Goal: Information Seeking & Learning: Learn about a topic

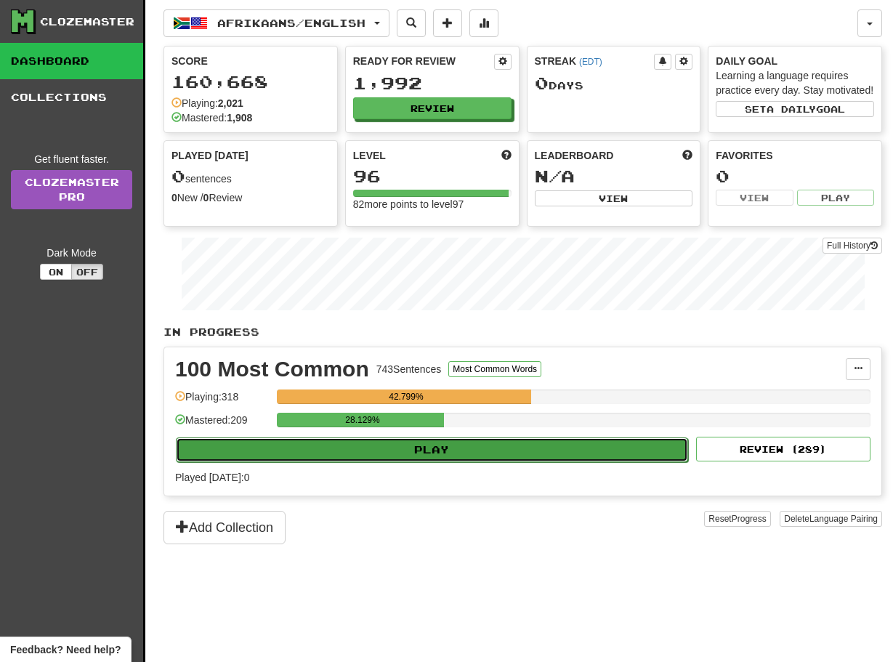
click at [481, 461] on button "Play" at bounding box center [432, 450] width 513 height 25
select select "**"
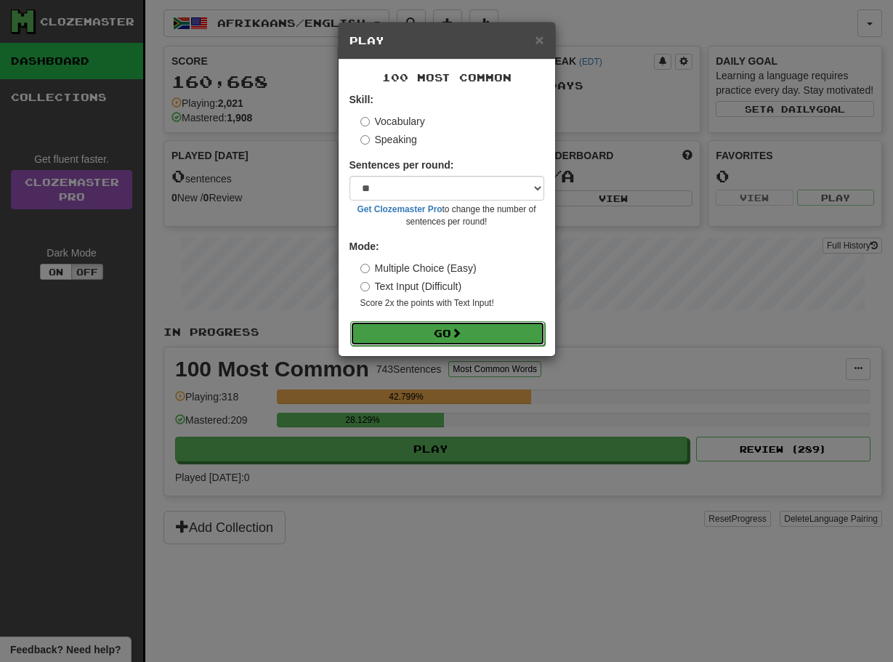
click at [423, 324] on button "Go" at bounding box center [447, 333] width 195 height 25
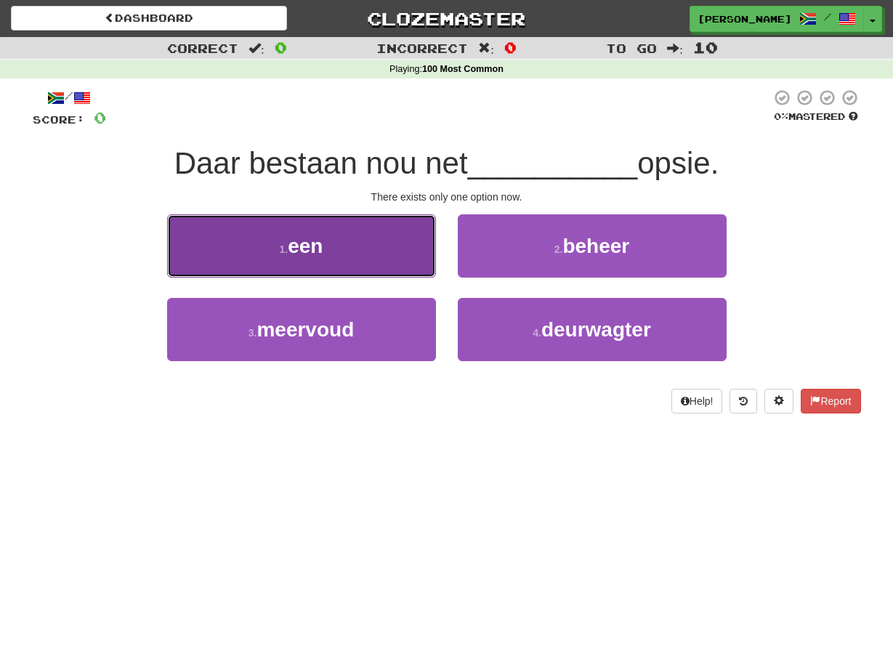
click at [403, 241] on button "1 . een" at bounding box center [301, 245] width 269 height 63
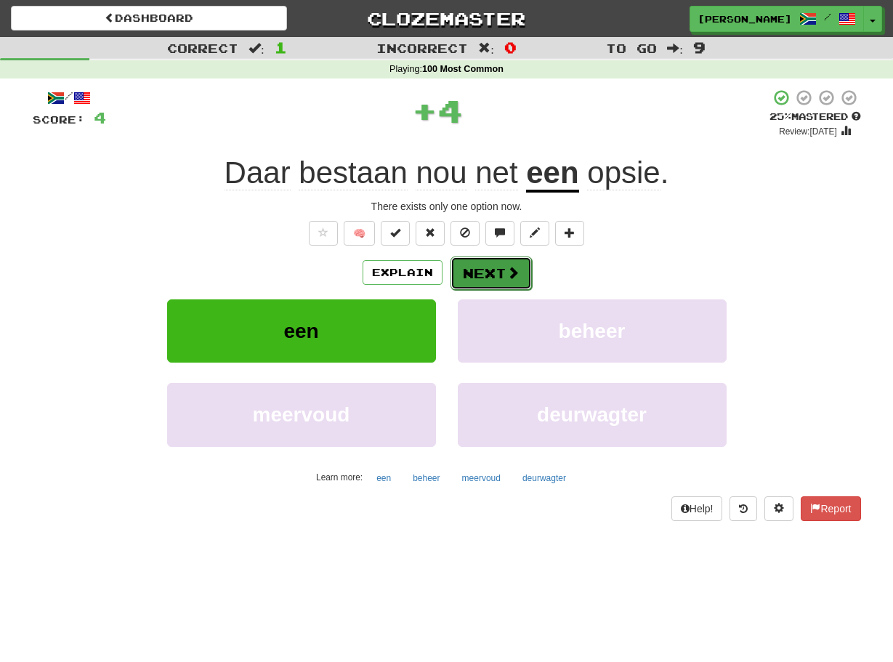
click at [464, 269] on button "Next" at bounding box center [491, 273] width 81 height 33
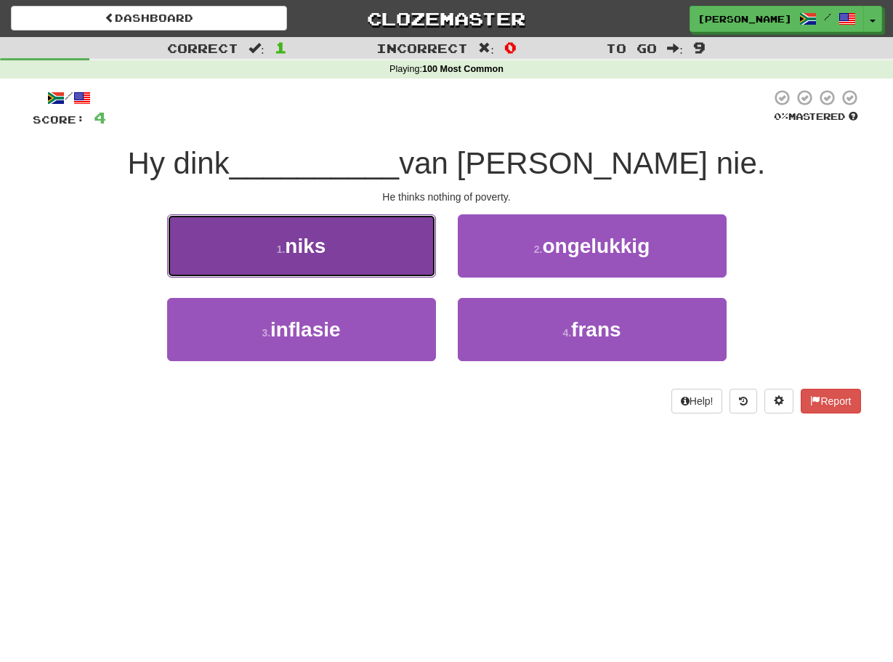
click at [424, 265] on button "1 . niks" at bounding box center [301, 245] width 269 height 63
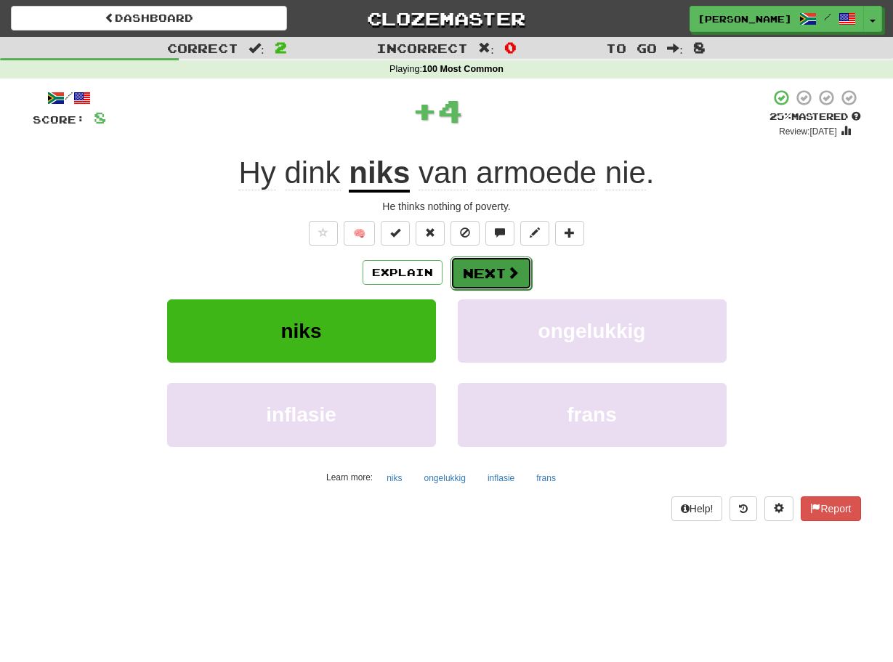
click at [459, 271] on button "Next" at bounding box center [491, 273] width 81 height 33
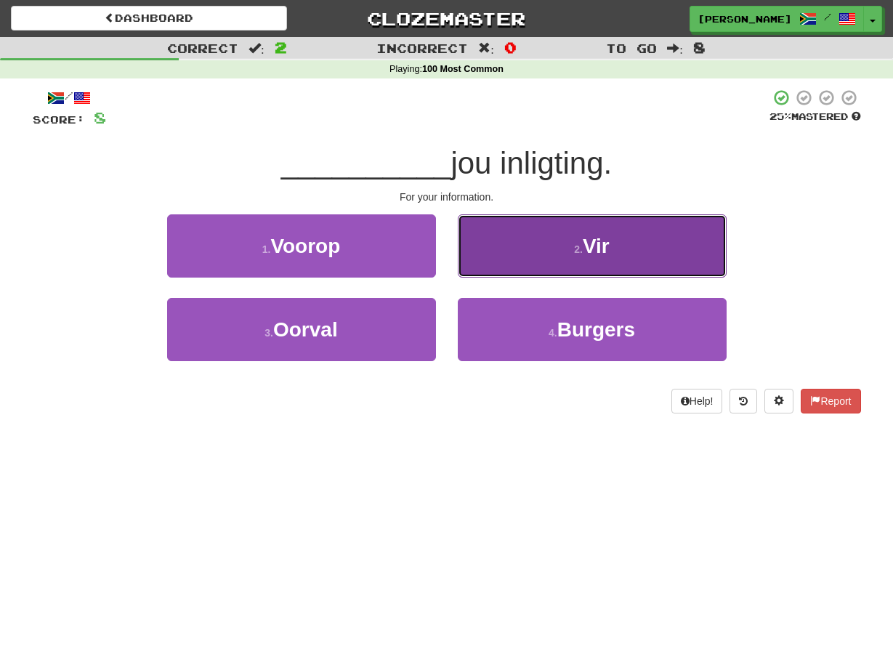
click at [467, 260] on button "2 . Vir" at bounding box center [592, 245] width 269 height 63
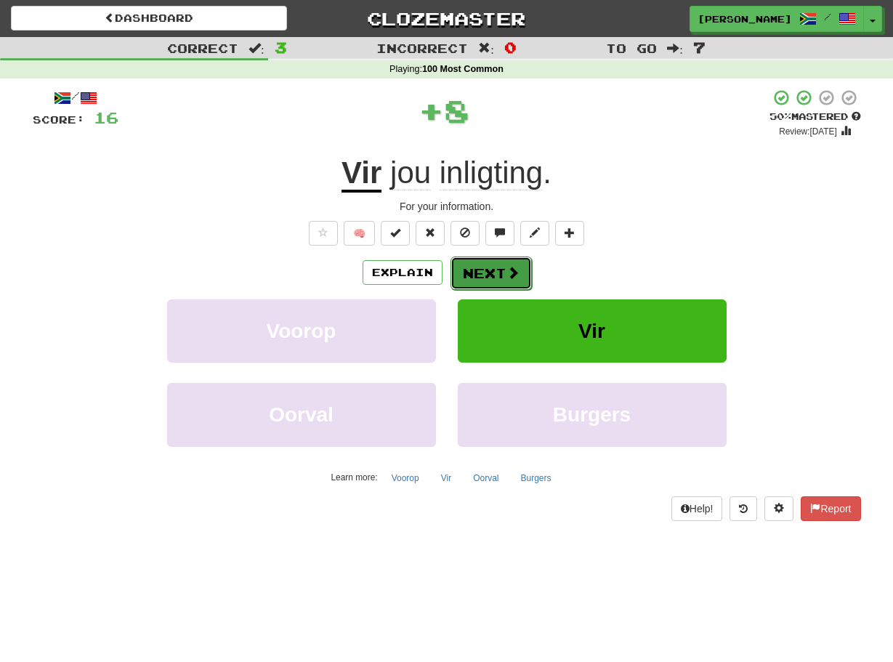
click at [459, 274] on button "Next" at bounding box center [491, 273] width 81 height 33
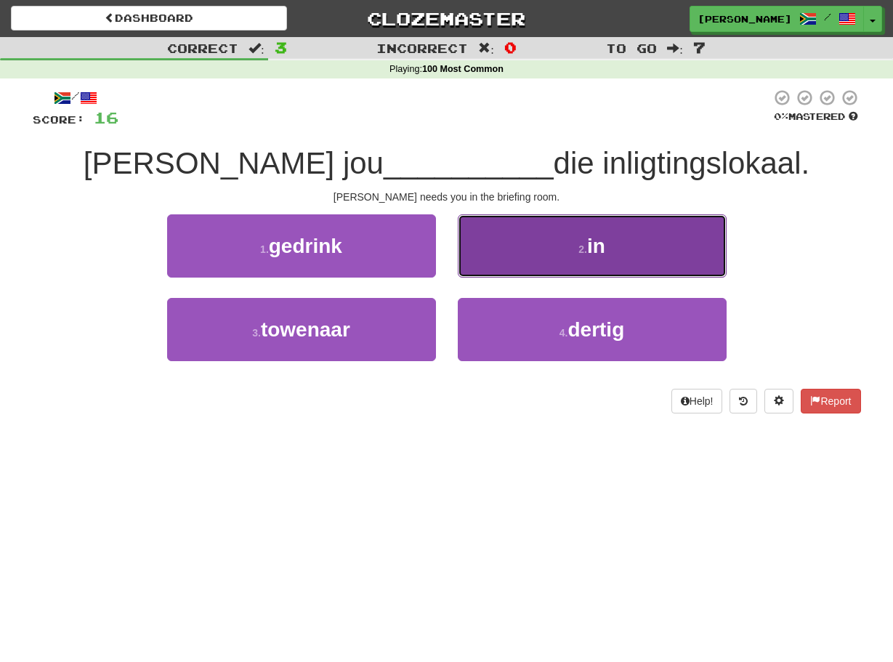
click at [470, 270] on button "2 . in" at bounding box center [592, 245] width 269 height 63
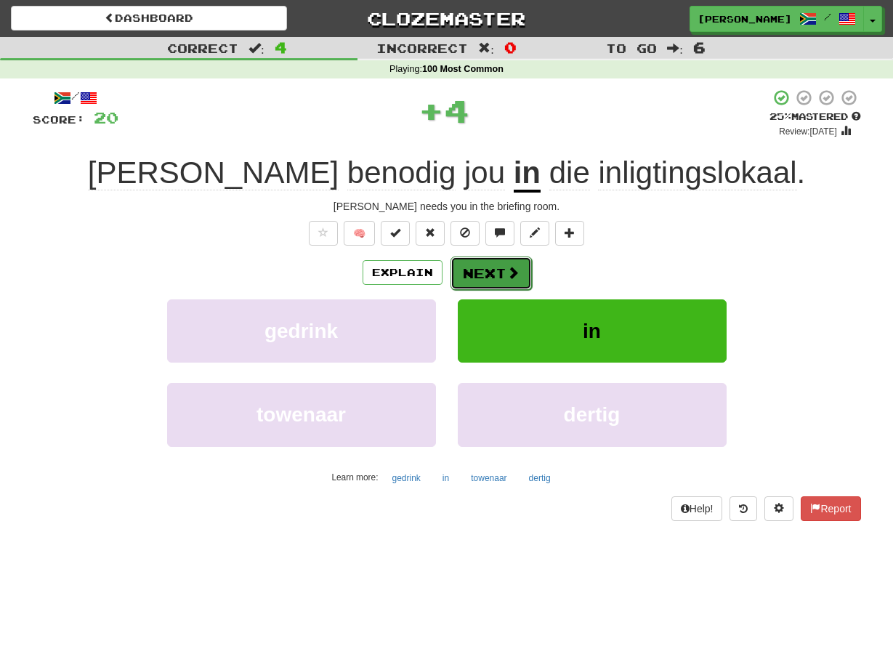
click at [467, 274] on button "Next" at bounding box center [491, 273] width 81 height 33
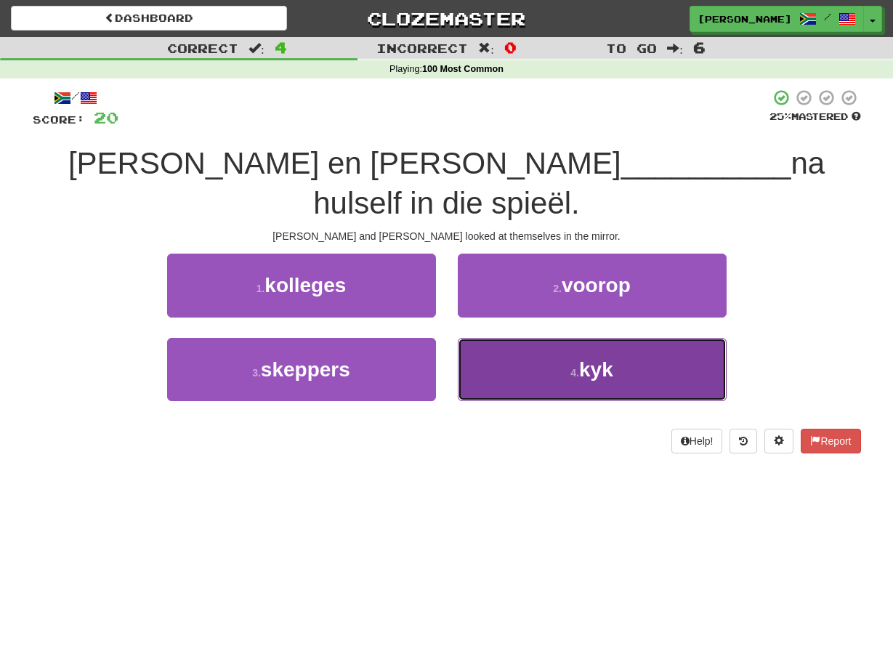
click at [476, 338] on button "4 . kyk" at bounding box center [592, 369] width 269 height 63
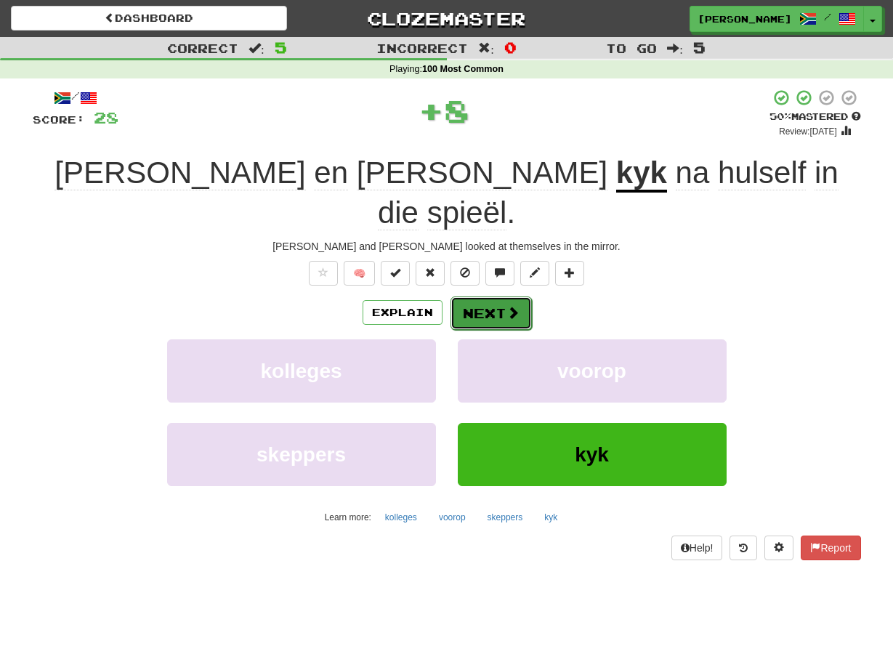
click at [473, 297] on button "Next" at bounding box center [491, 313] width 81 height 33
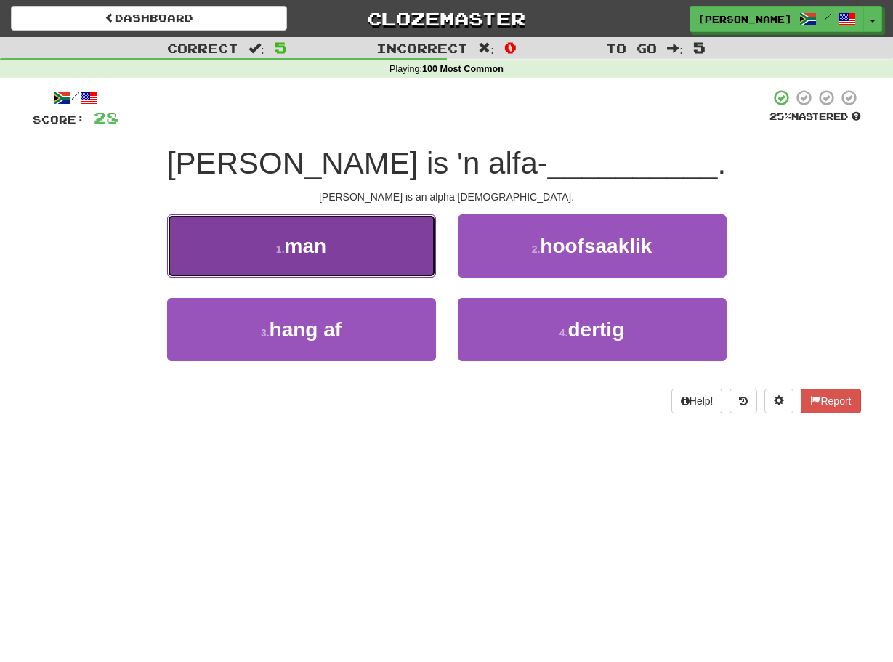
click at [419, 260] on button "1 . man" at bounding box center [301, 245] width 269 height 63
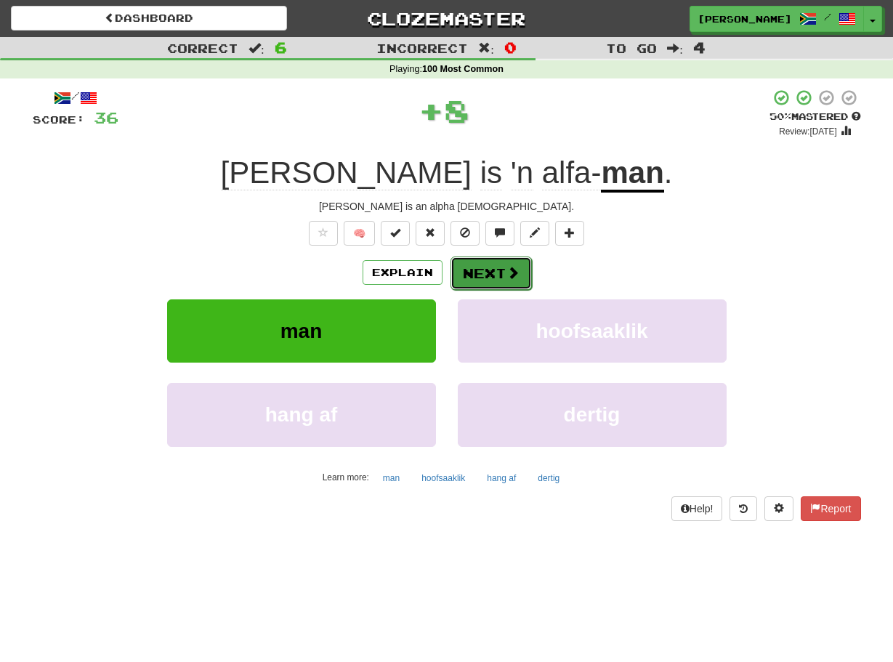
click at [469, 275] on button "Next" at bounding box center [491, 273] width 81 height 33
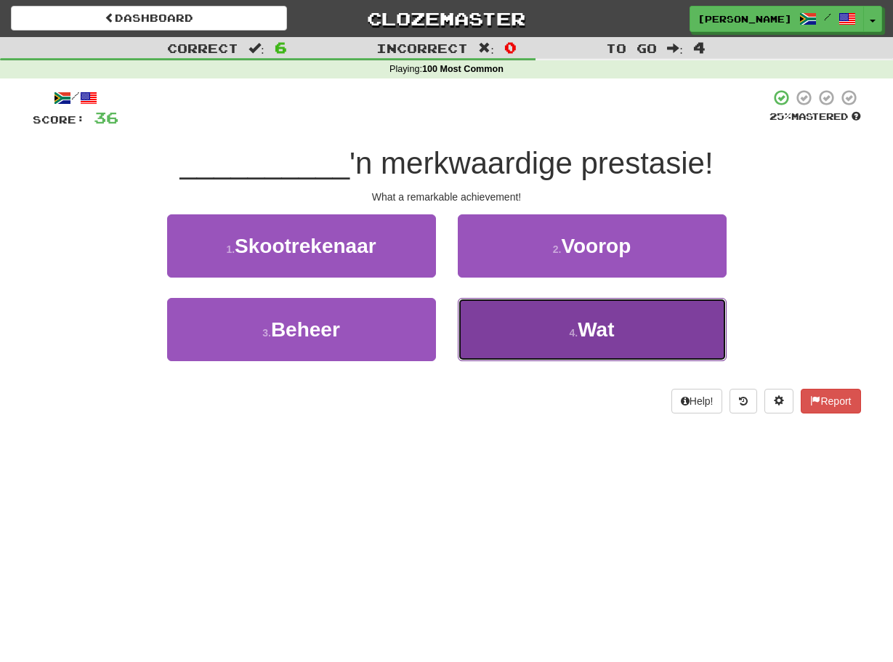
click at [476, 313] on button "4 . Wat" at bounding box center [592, 329] width 269 height 63
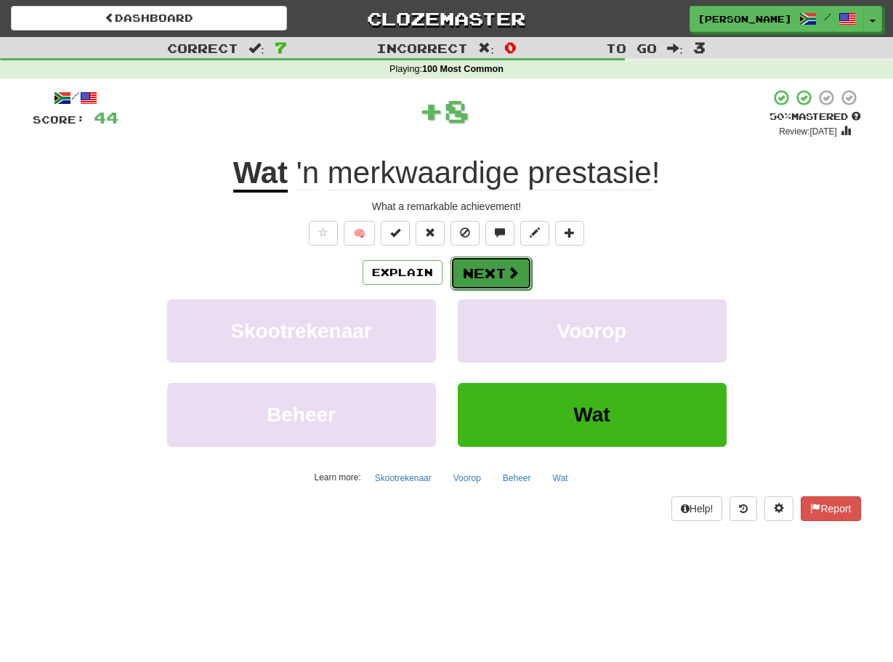
click at [459, 270] on button "Next" at bounding box center [491, 273] width 81 height 33
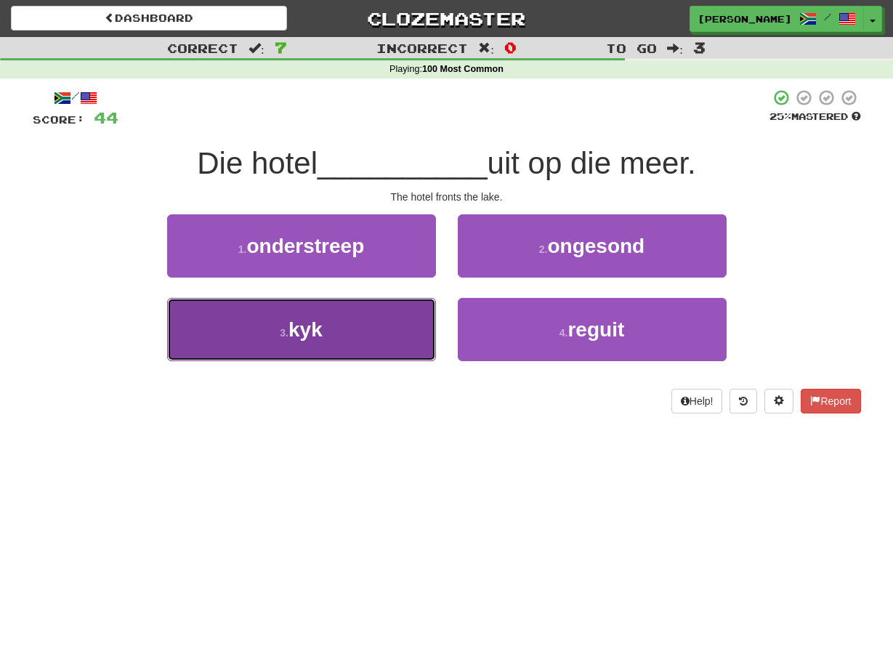
click at [428, 320] on button "3 . kyk" at bounding box center [301, 329] width 269 height 63
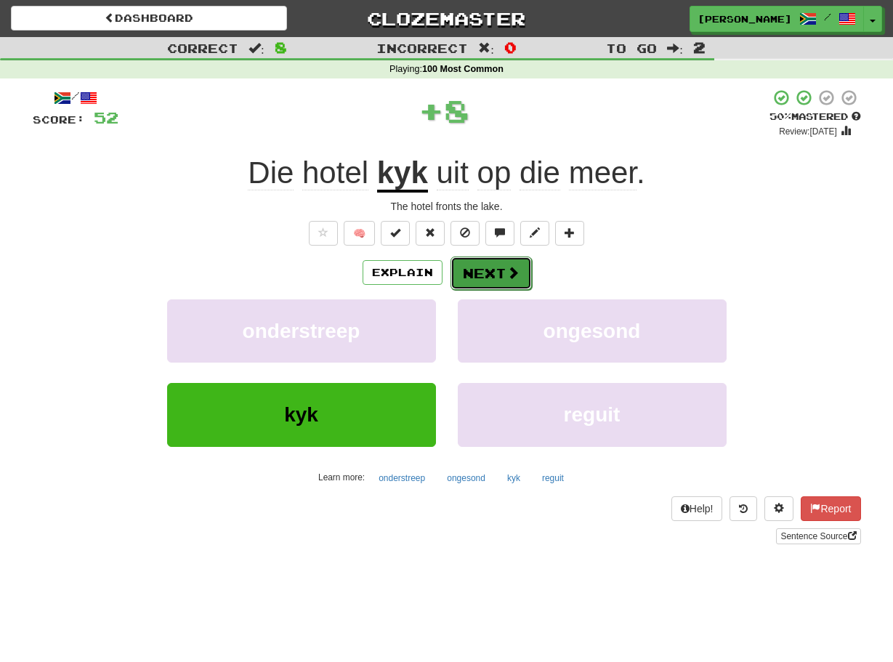
click at [457, 281] on button "Next" at bounding box center [491, 273] width 81 height 33
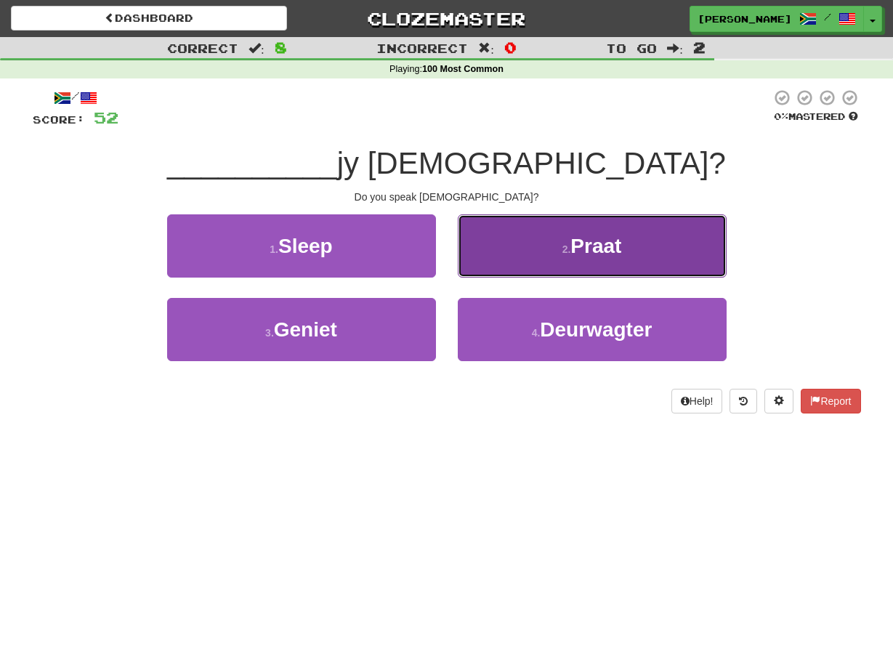
click at [465, 260] on button "2 . Praat" at bounding box center [592, 245] width 269 height 63
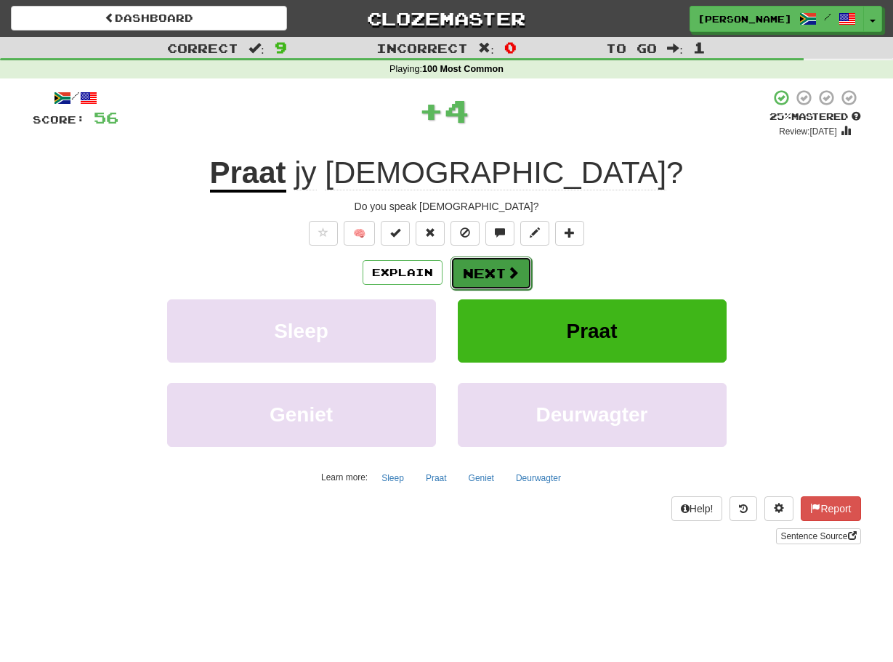
click at [460, 265] on button "Next" at bounding box center [491, 273] width 81 height 33
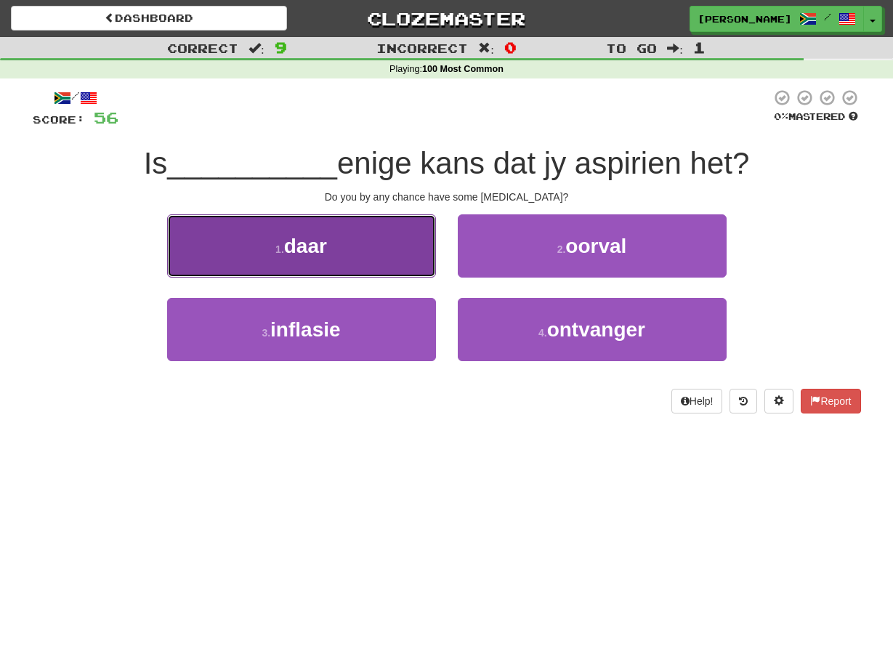
click at [422, 266] on button "1 . daar" at bounding box center [301, 245] width 269 height 63
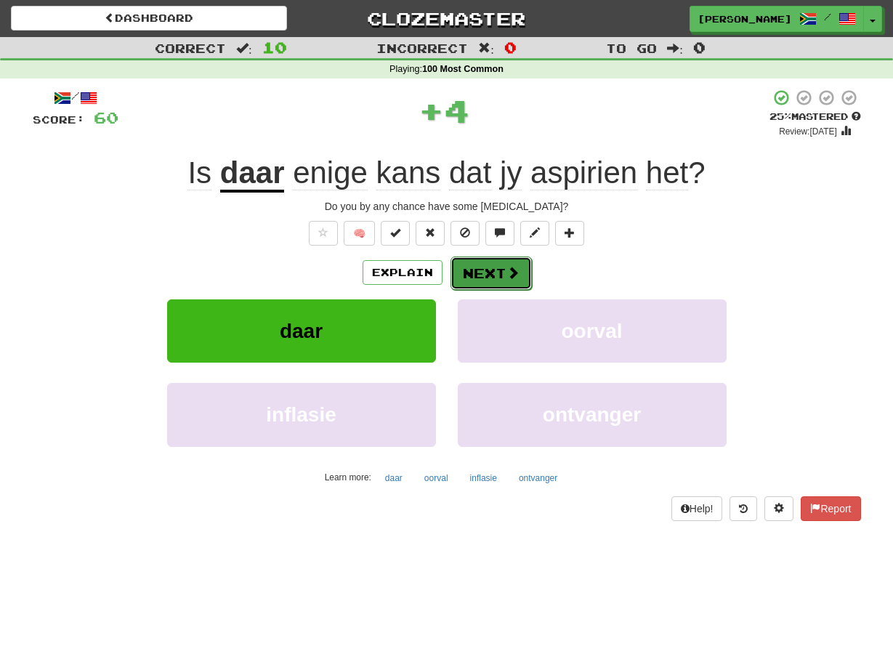
click at [453, 271] on button "Next" at bounding box center [491, 273] width 81 height 33
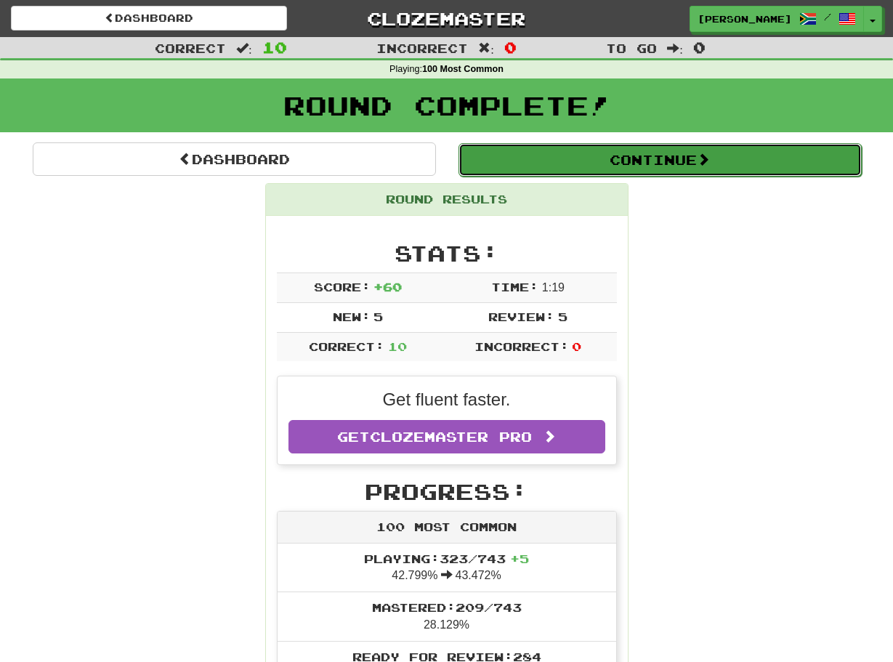
click at [567, 169] on button "Continue" at bounding box center [660, 159] width 403 height 33
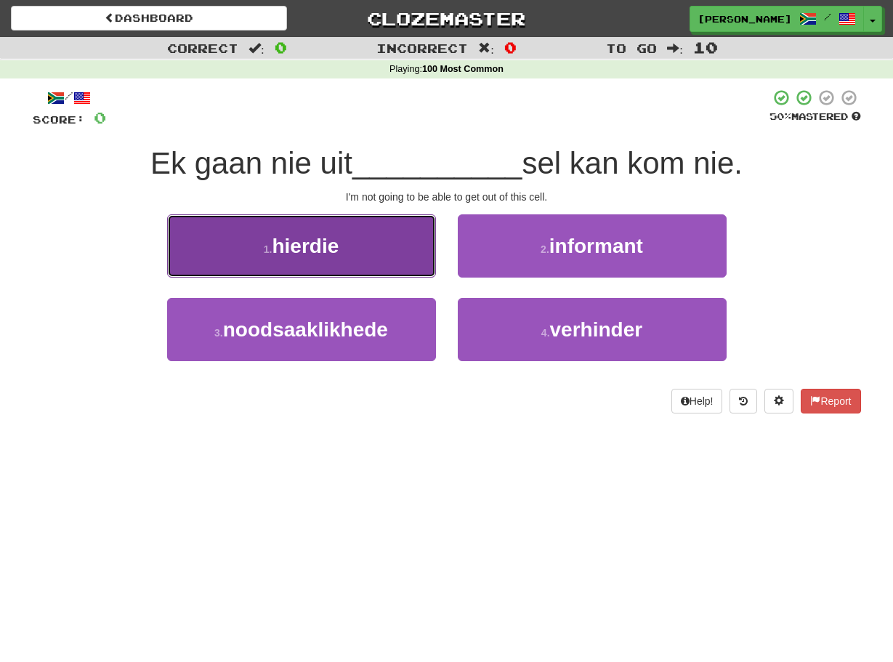
click at [432, 272] on button "1 . hierdie" at bounding box center [301, 245] width 269 height 63
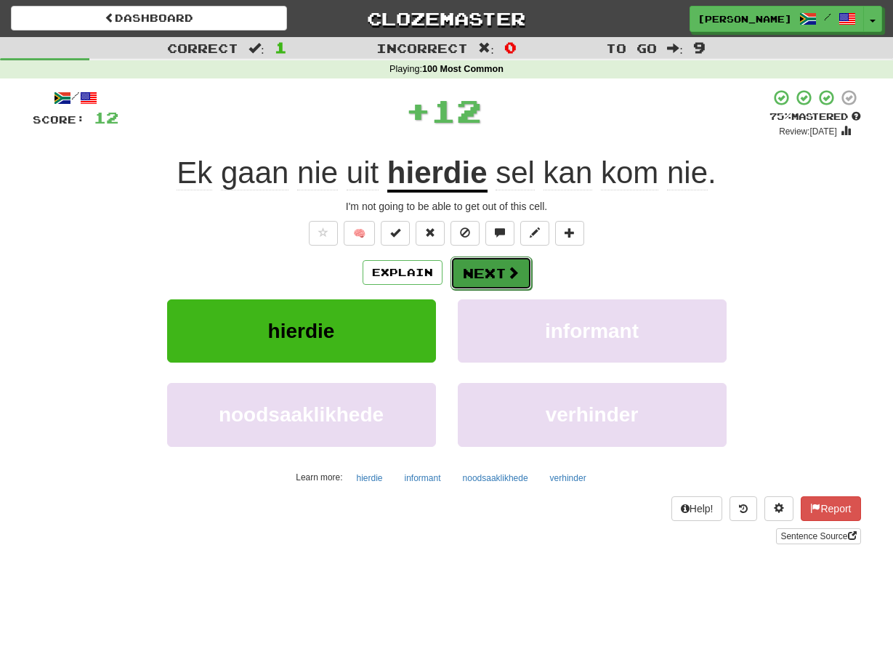
click at [465, 270] on button "Next" at bounding box center [491, 273] width 81 height 33
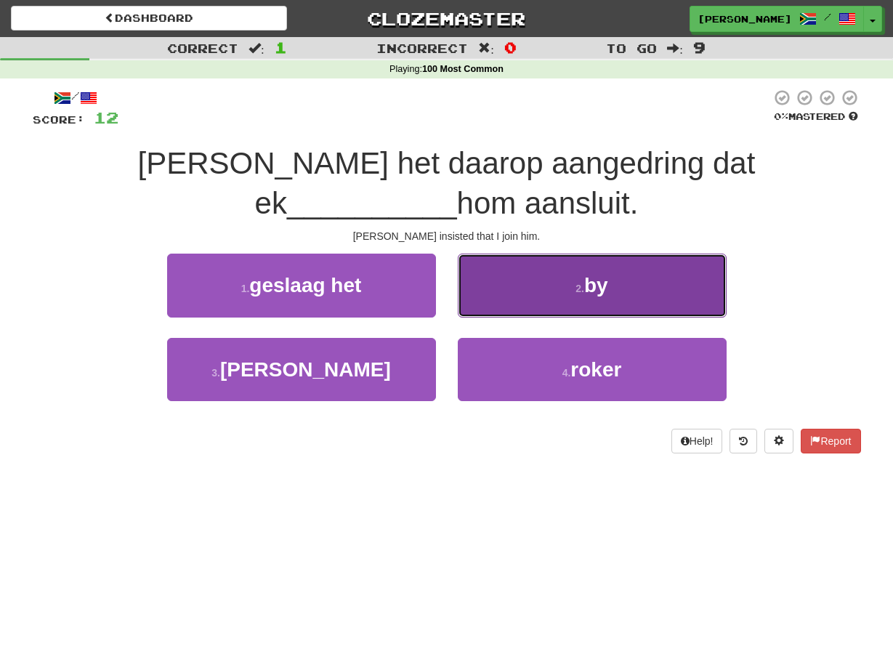
click at [462, 266] on button "2 . by" at bounding box center [592, 285] width 269 height 63
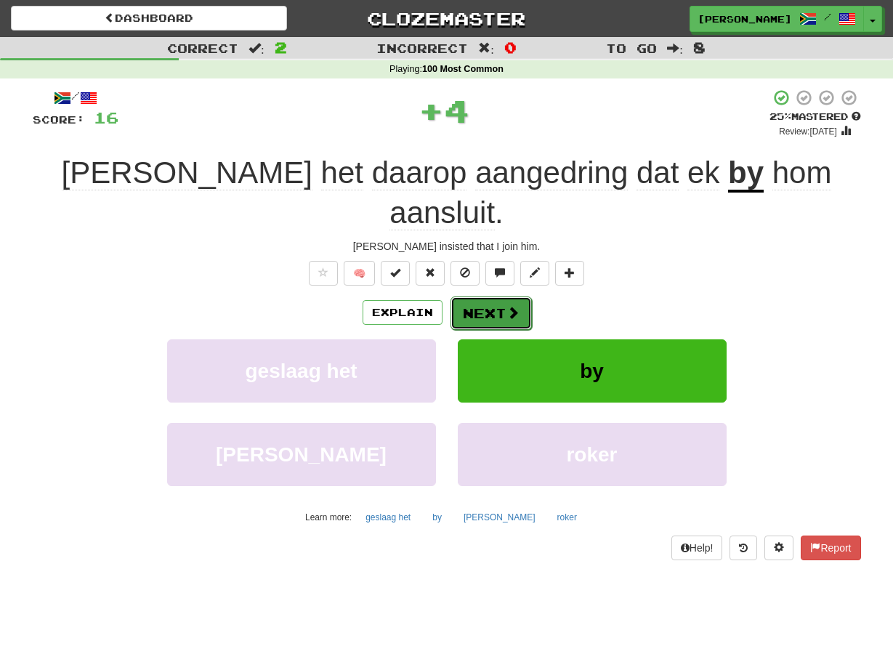
click at [462, 297] on button "Next" at bounding box center [491, 313] width 81 height 33
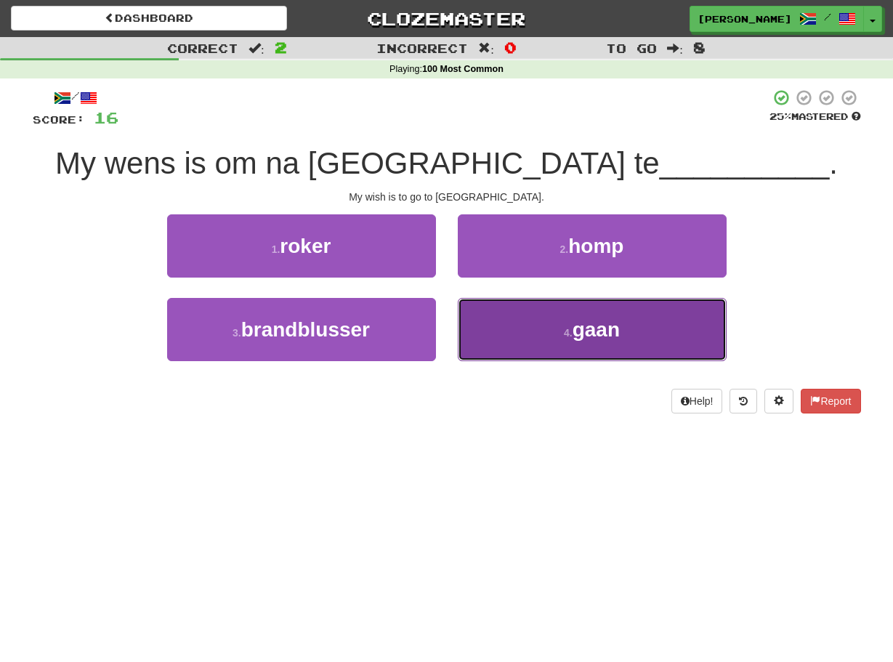
click at [467, 310] on button "4 . gaan" at bounding box center [592, 329] width 269 height 63
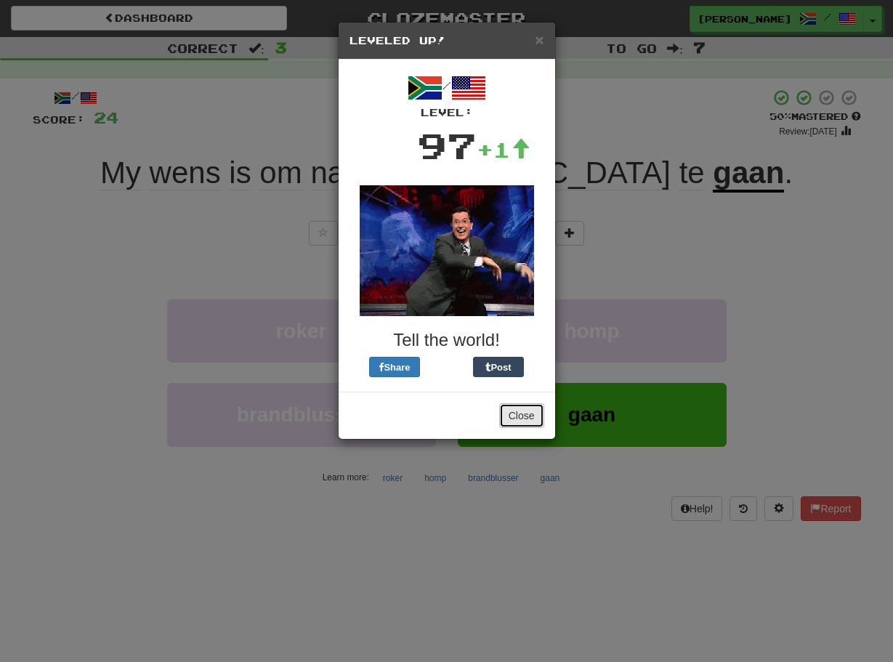
click at [512, 421] on button "Close" at bounding box center [521, 415] width 45 height 25
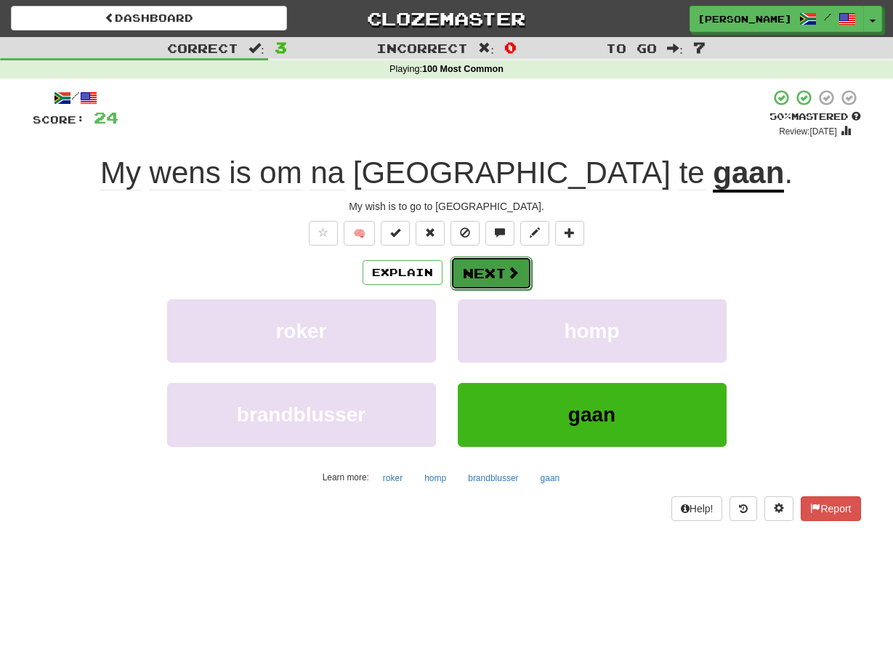
click at [456, 277] on button "Next" at bounding box center [491, 273] width 81 height 33
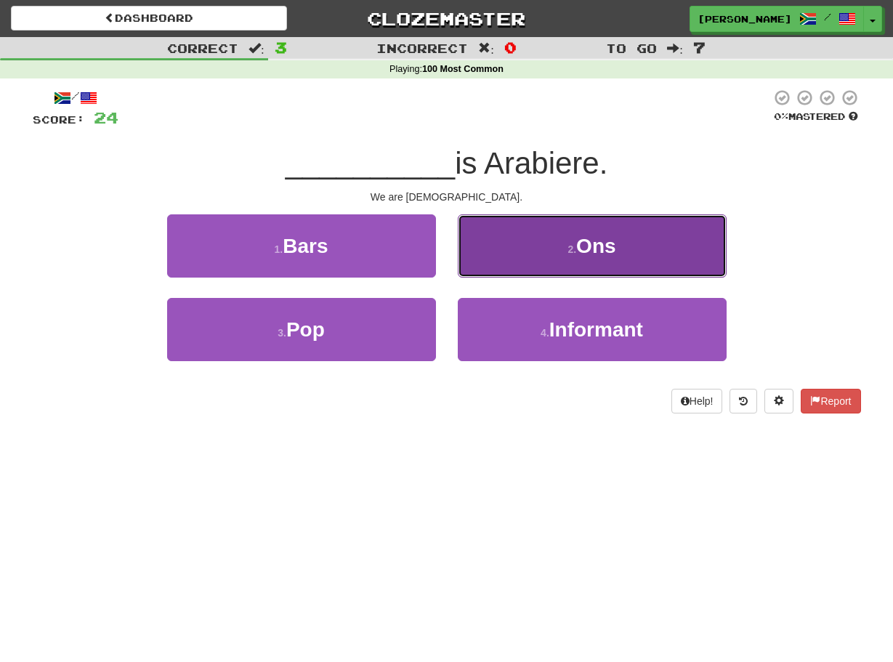
click at [483, 266] on button "2 . Ons" at bounding box center [592, 245] width 269 height 63
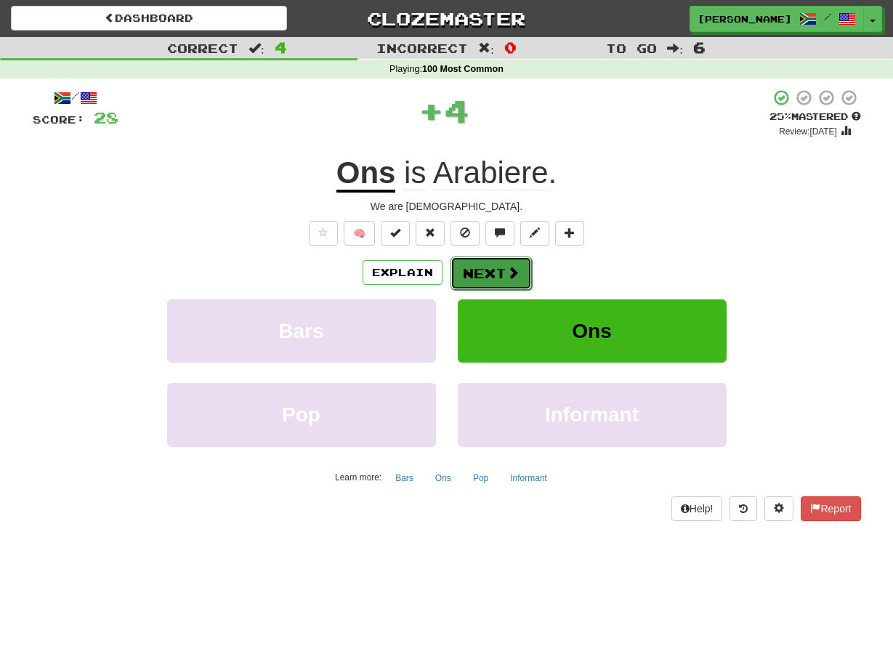
click at [481, 270] on button "Next" at bounding box center [491, 273] width 81 height 33
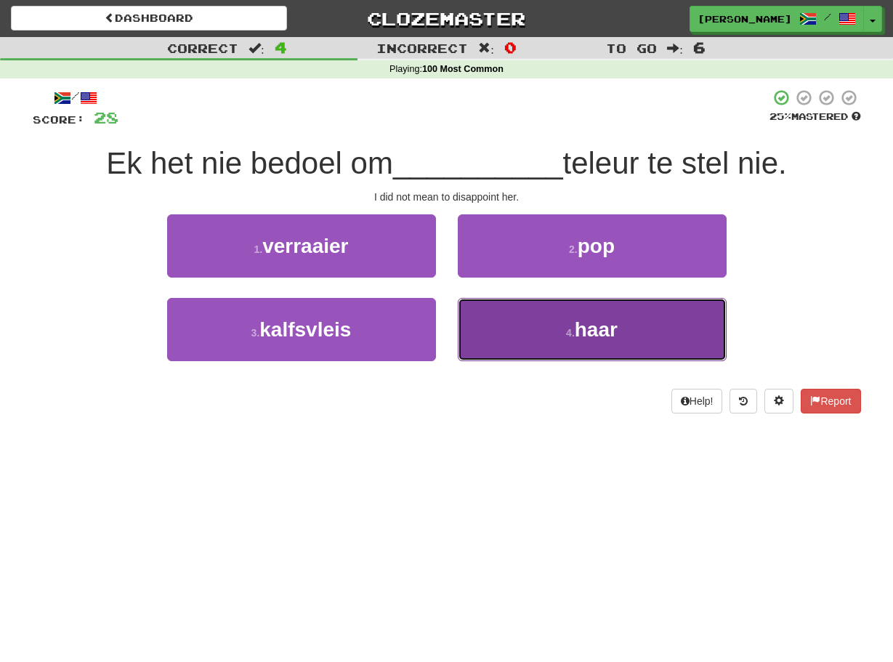
click at [470, 316] on button "4 . haar" at bounding box center [592, 329] width 269 height 63
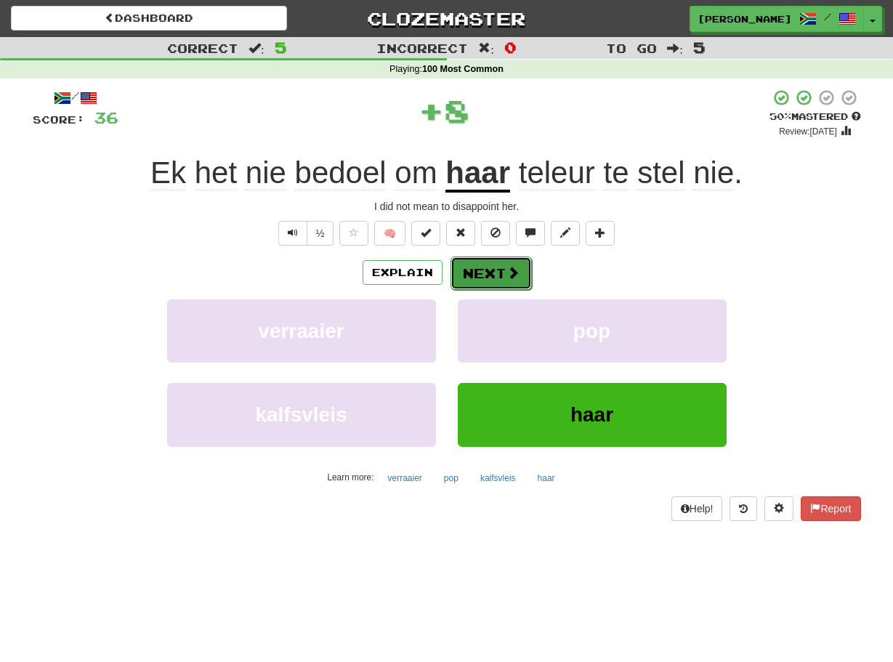
click at [462, 279] on button "Next" at bounding box center [491, 273] width 81 height 33
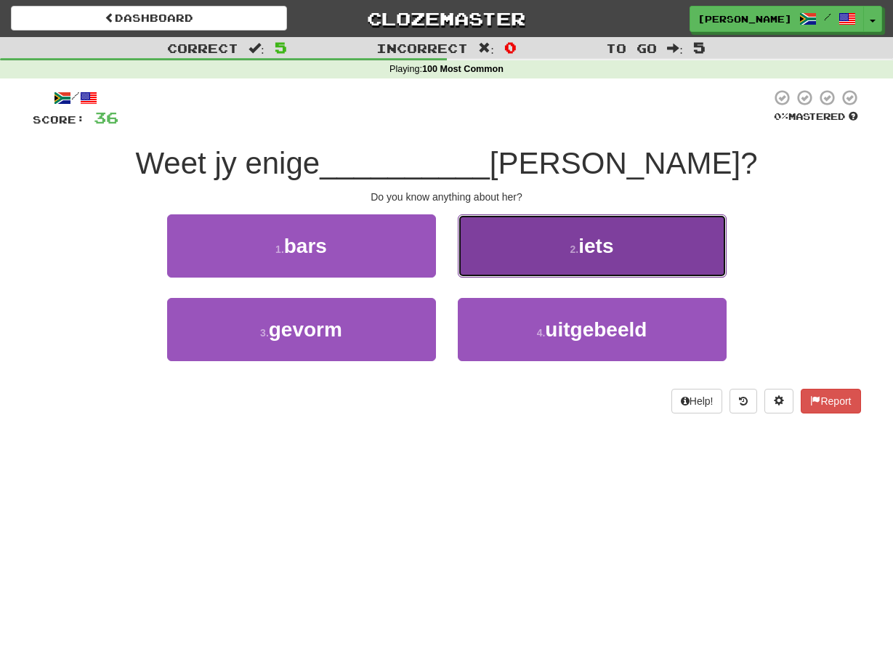
click at [465, 273] on button "2 . iets" at bounding box center [592, 245] width 269 height 63
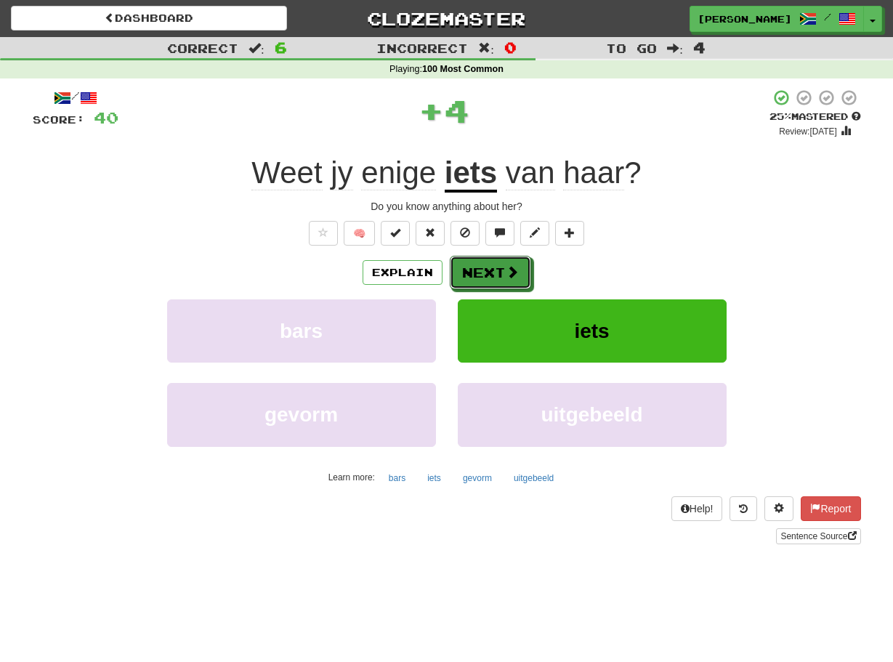
click at [465, 273] on button "Next" at bounding box center [490, 272] width 81 height 33
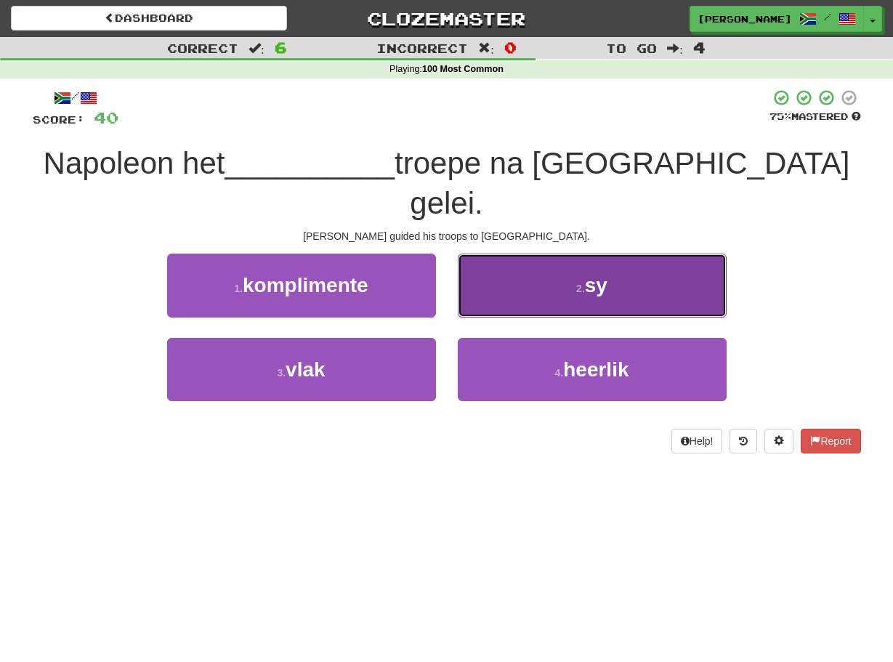
click at [463, 270] on button "2 . sy" at bounding box center [592, 285] width 269 height 63
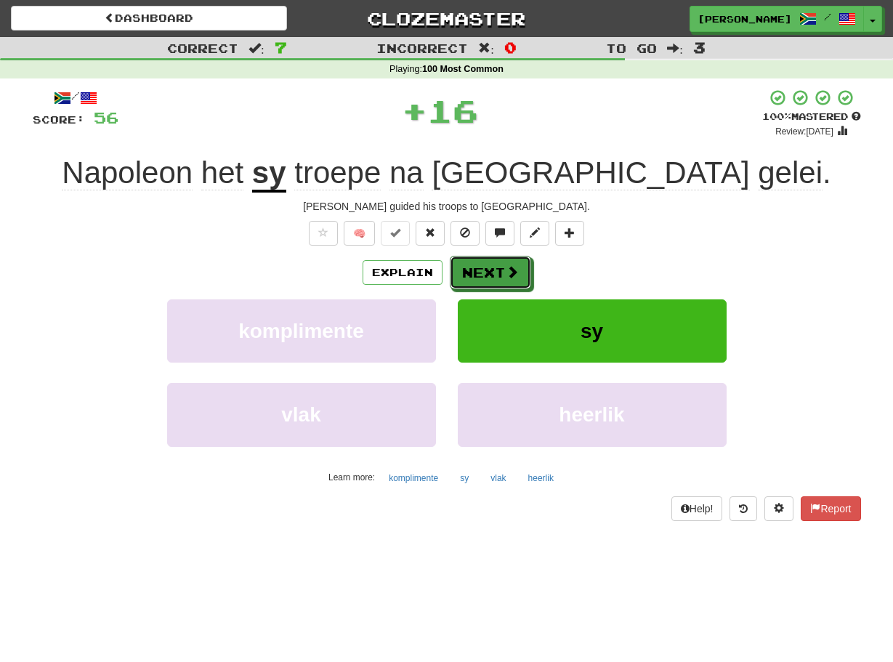
click at [463, 270] on button "Next" at bounding box center [490, 272] width 81 height 33
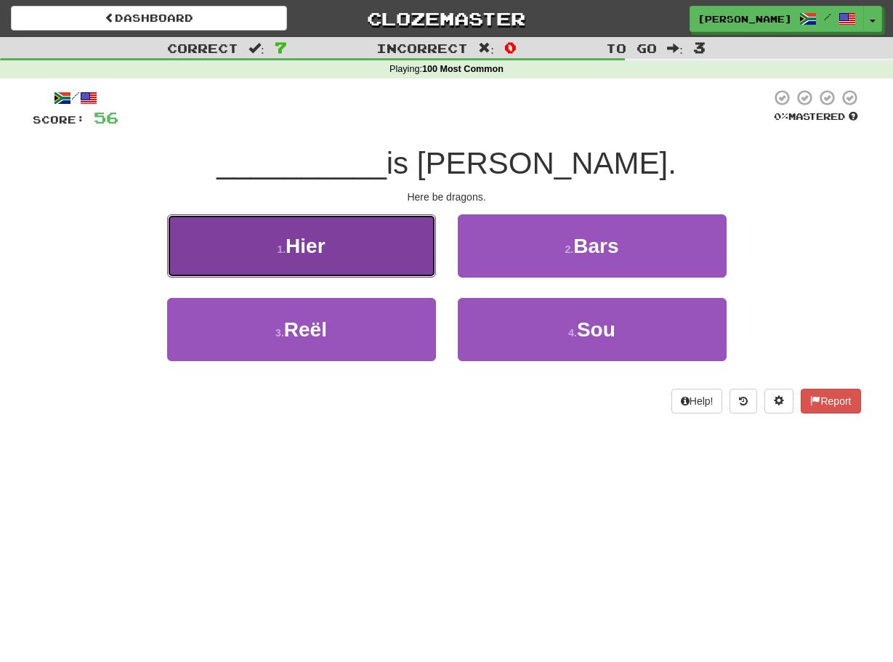
click at [425, 263] on button "1 . Hier" at bounding box center [301, 245] width 269 height 63
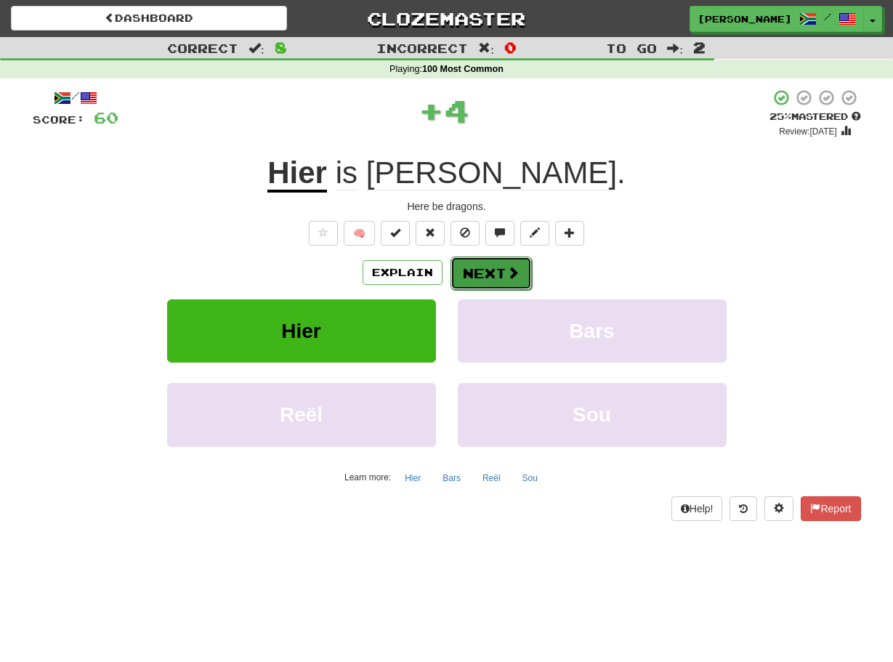
click at [455, 268] on button "Next" at bounding box center [491, 273] width 81 height 33
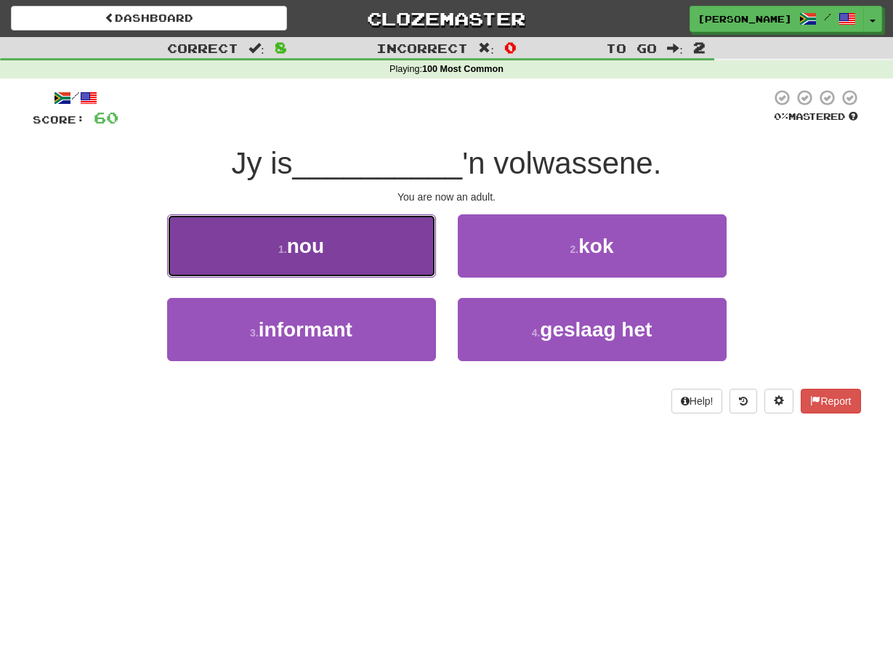
click at [427, 261] on button "1 . nou" at bounding box center [301, 245] width 269 height 63
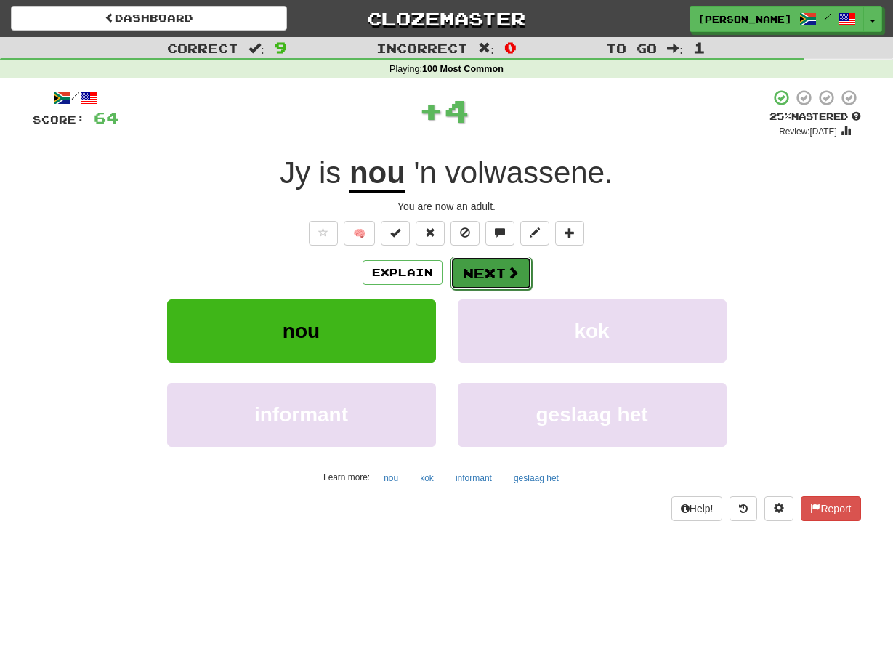
click at [459, 274] on button "Next" at bounding box center [491, 273] width 81 height 33
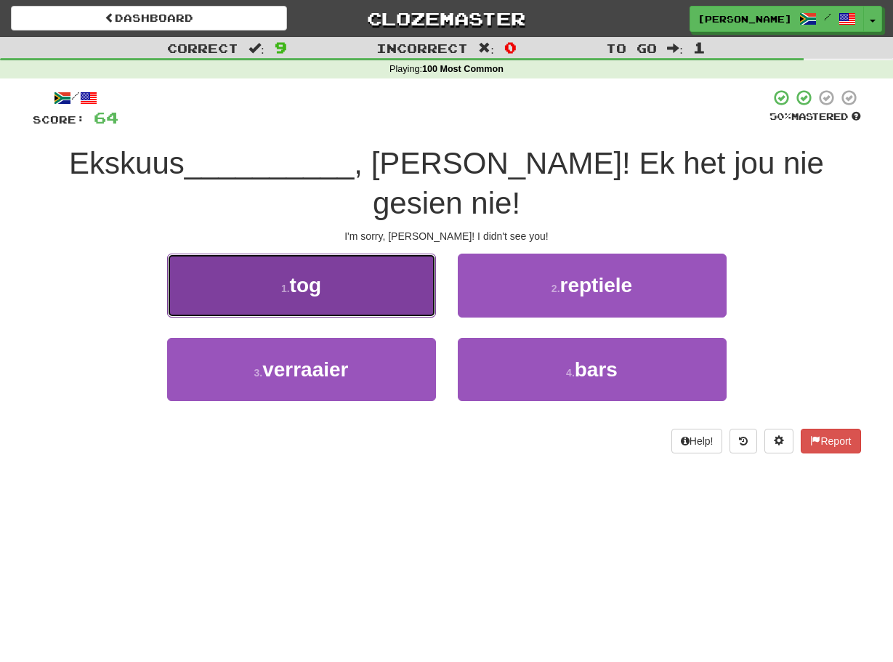
click at [429, 272] on button "1 . tog" at bounding box center [301, 285] width 269 height 63
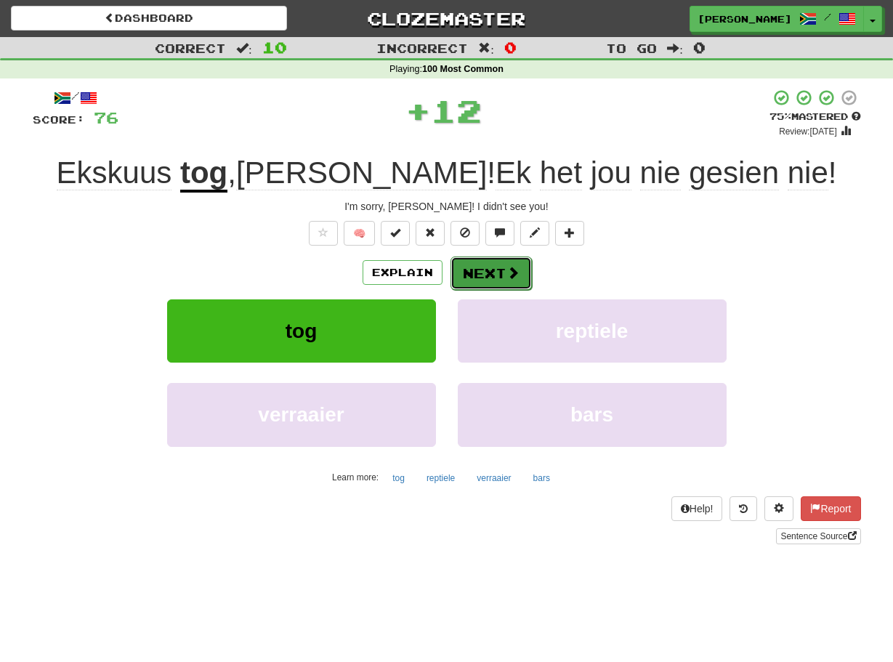
click at [465, 274] on button "Next" at bounding box center [491, 273] width 81 height 33
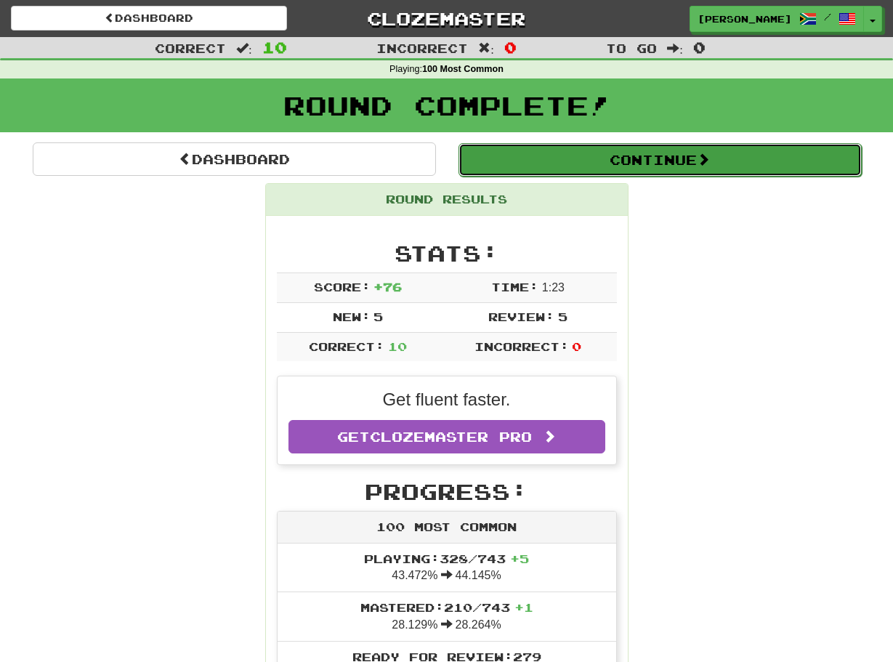
click at [578, 169] on button "Continue" at bounding box center [660, 159] width 403 height 33
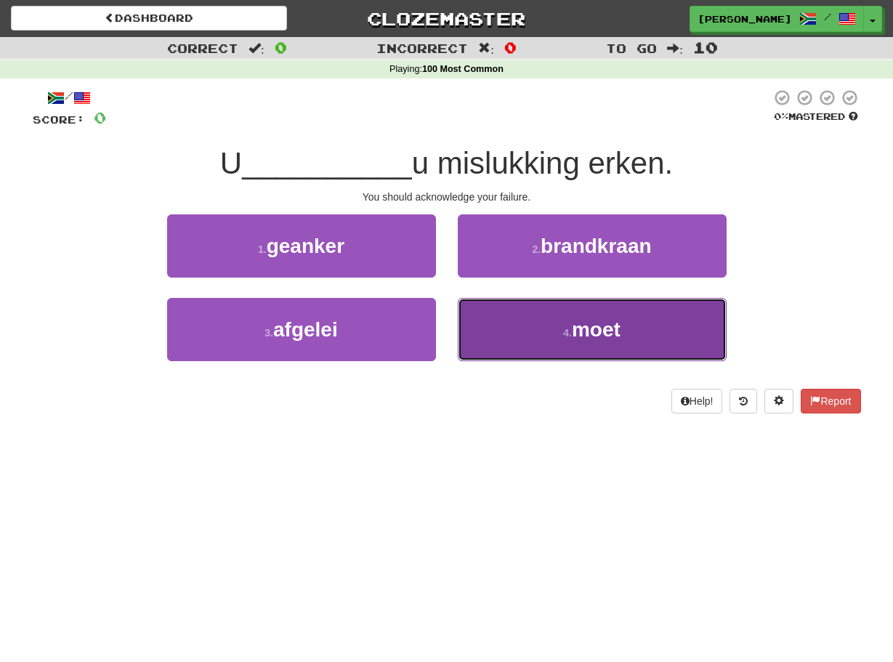
click at [467, 309] on button "4 . moet" at bounding box center [592, 329] width 269 height 63
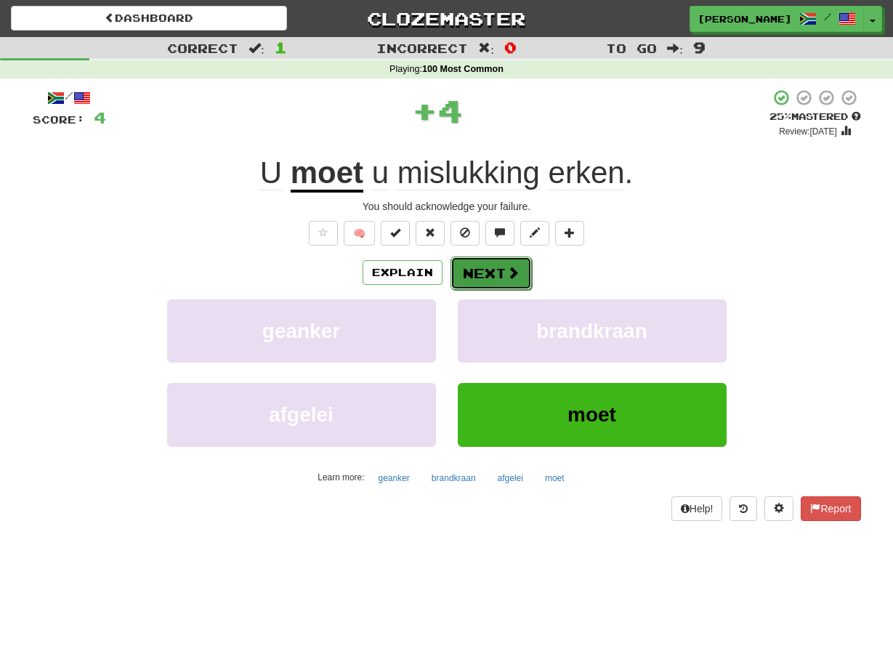
click at [465, 278] on button "Next" at bounding box center [491, 273] width 81 height 33
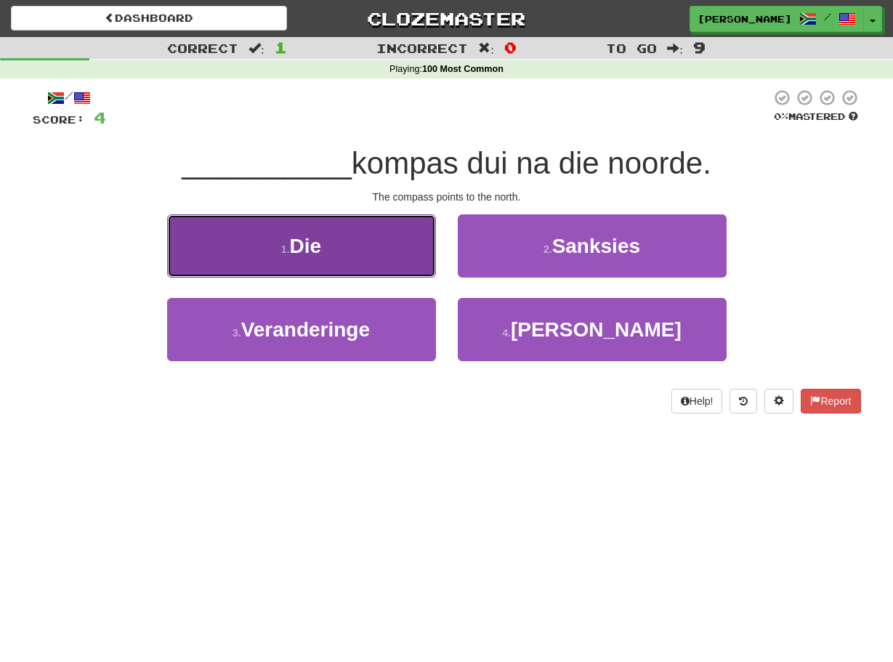
click at [420, 262] on button "1 . Die" at bounding box center [301, 245] width 269 height 63
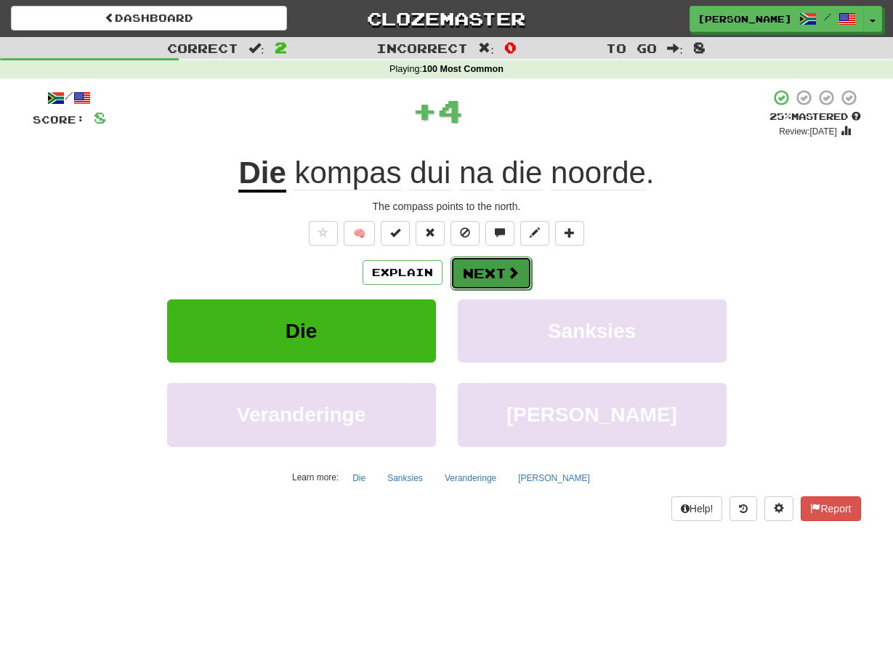
click at [458, 273] on button "Next" at bounding box center [491, 273] width 81 height 33
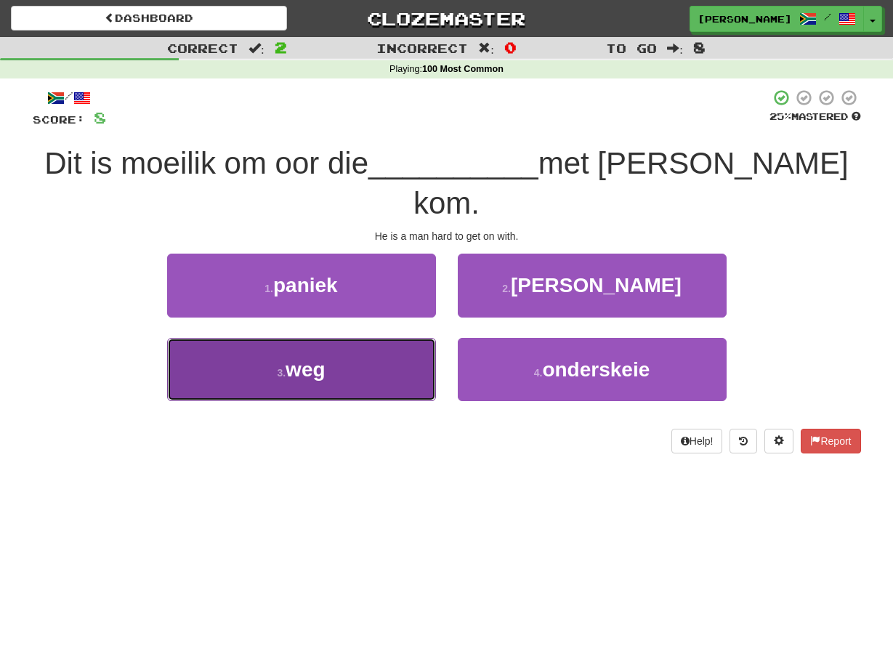
click at [426, 338] on button "3 . weg" at bounding box center [301, 369] width 269 height 63
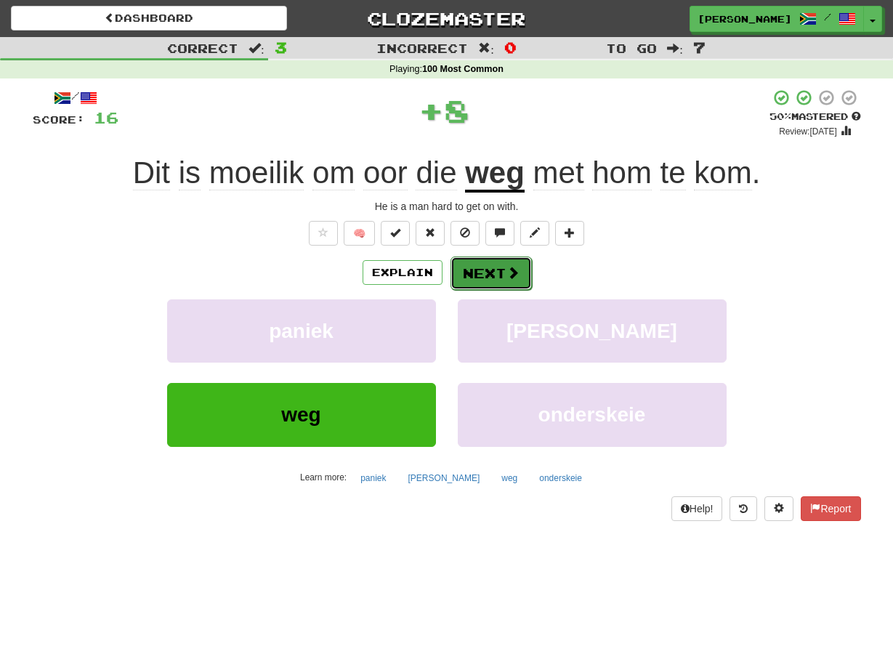
click at [454, 272] on button "Next" at bounding box center [491, 273] width 81 height 33
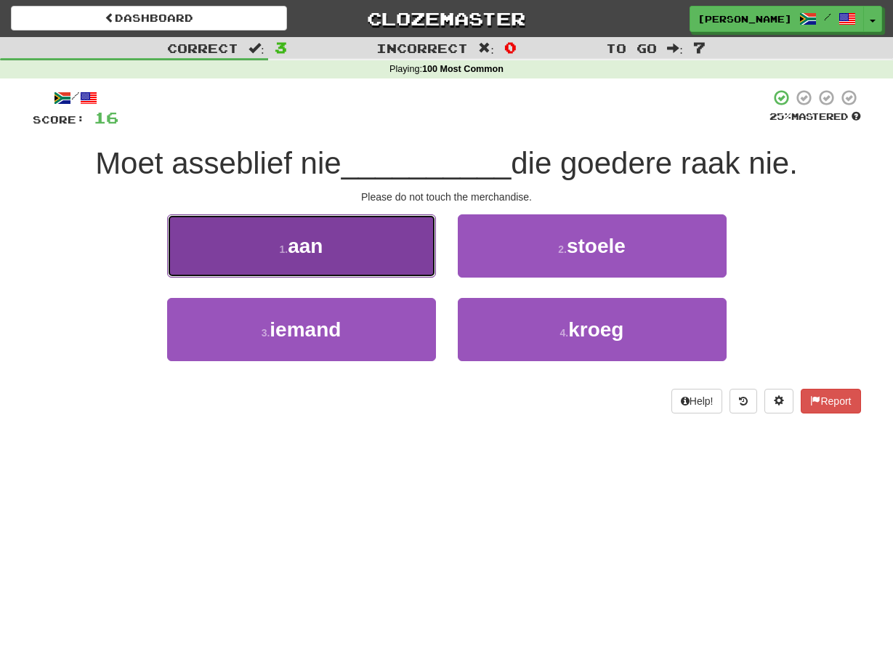
click at [431, 267] on button "1 . aan" at bounding box center [301, 245] width 269 height 63
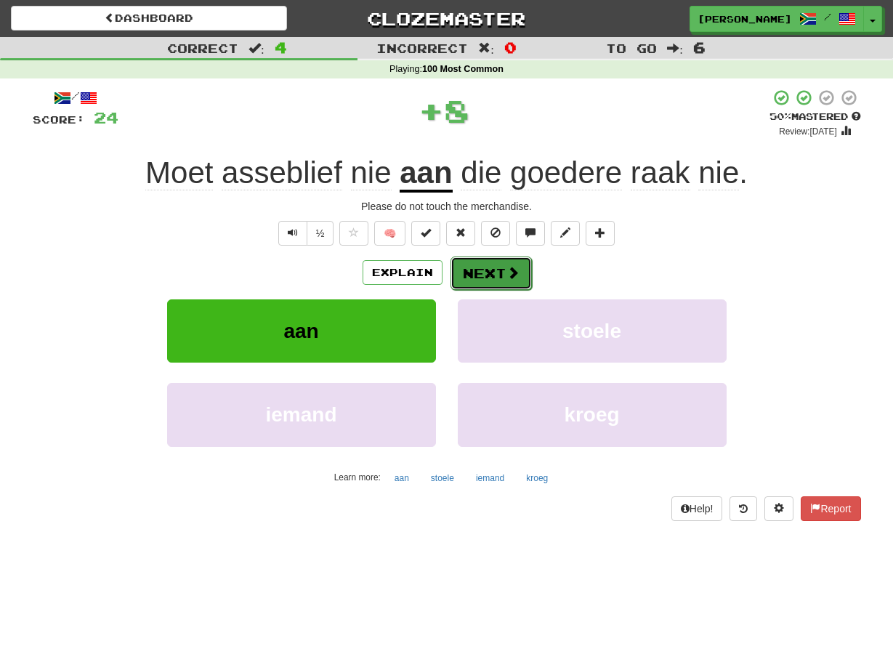
click at [455, 273] on button "Next" at bounding box center [491, 273] width 81 height 33
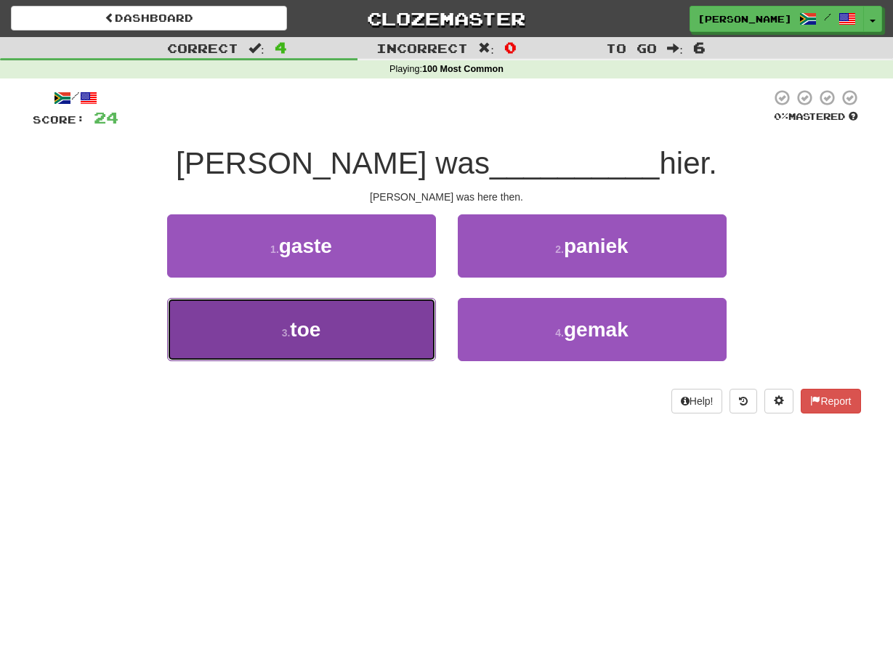
click at [433, 320] on button "3 . toe" at bounding box center [301, 329] width 269 height 63
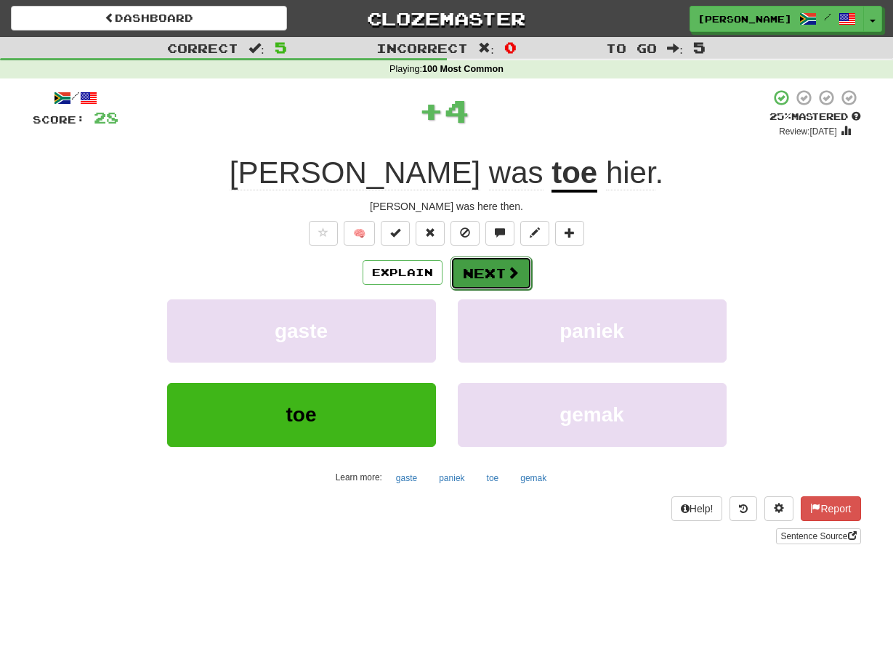
click at [455, 284] on button "Next" at bounding box center [491, 273] width 81 height 33
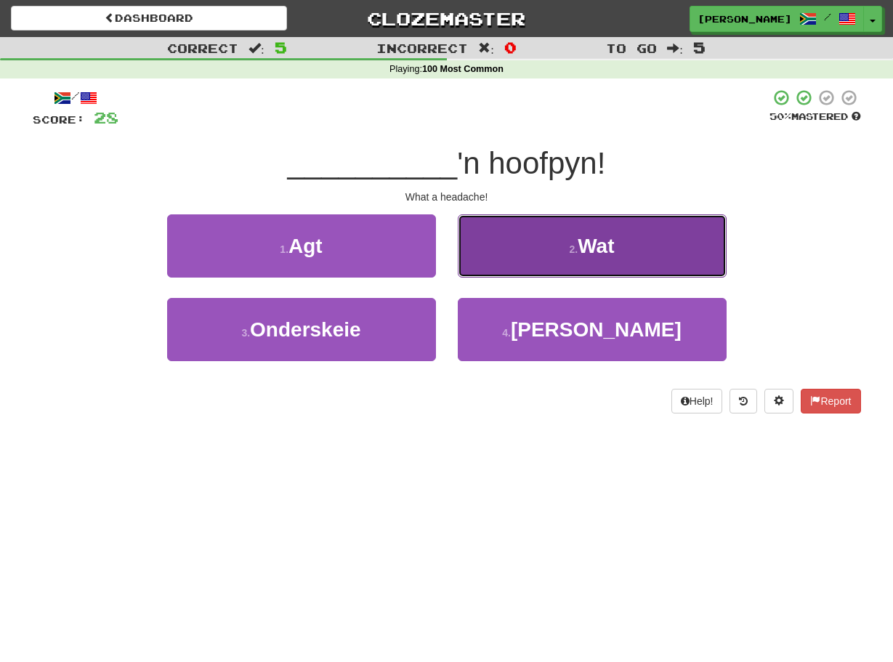
click at [470, 266] on button "2 . Wat" at bounding box center [592, 245] width 269 height 63
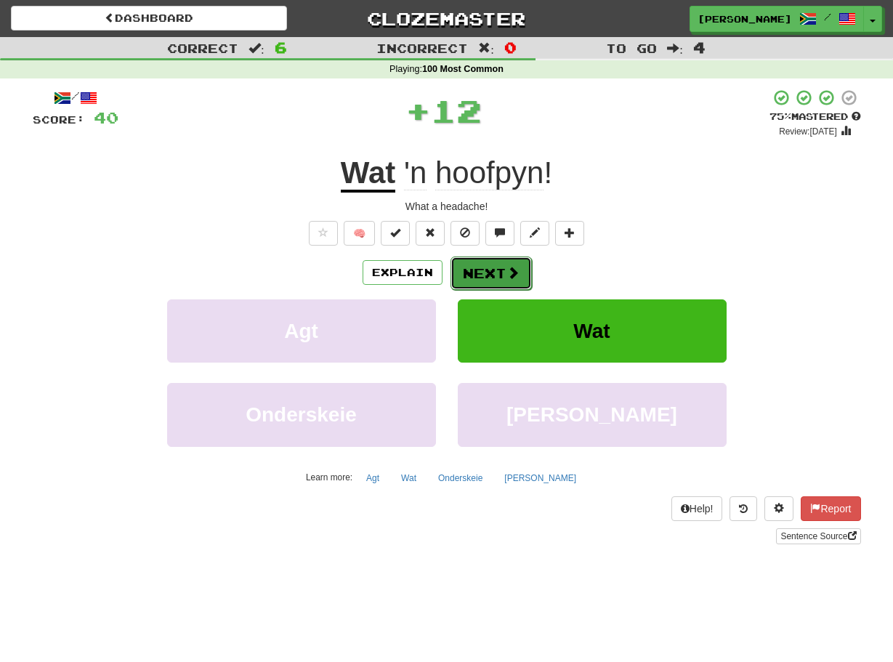
click at [469, 270] on button "Next" at bounding box center [491, 273] width 81 height 33
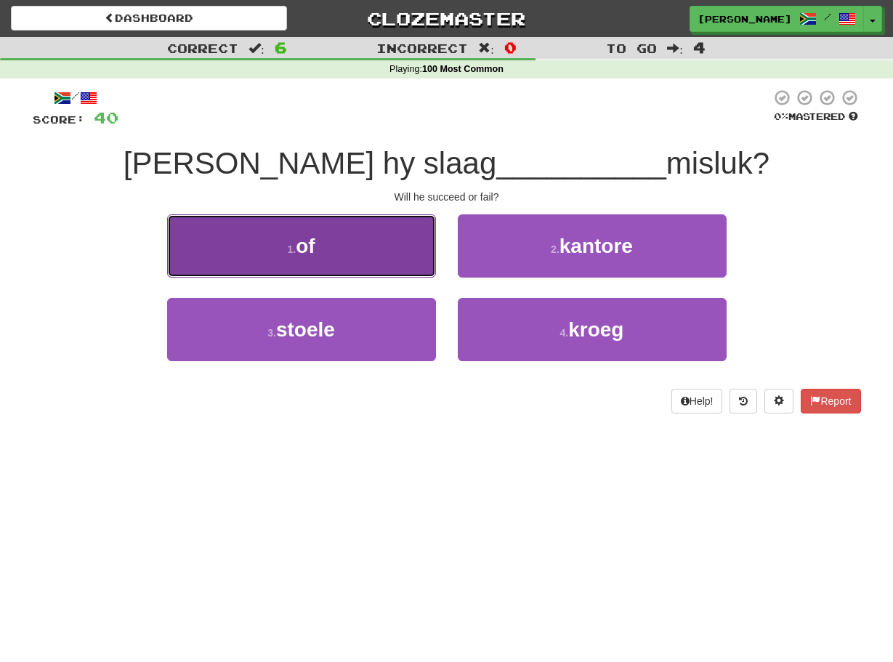
click at [409, 259] on button "1 . of" at bounding box center [301, 245] width 269 height 63
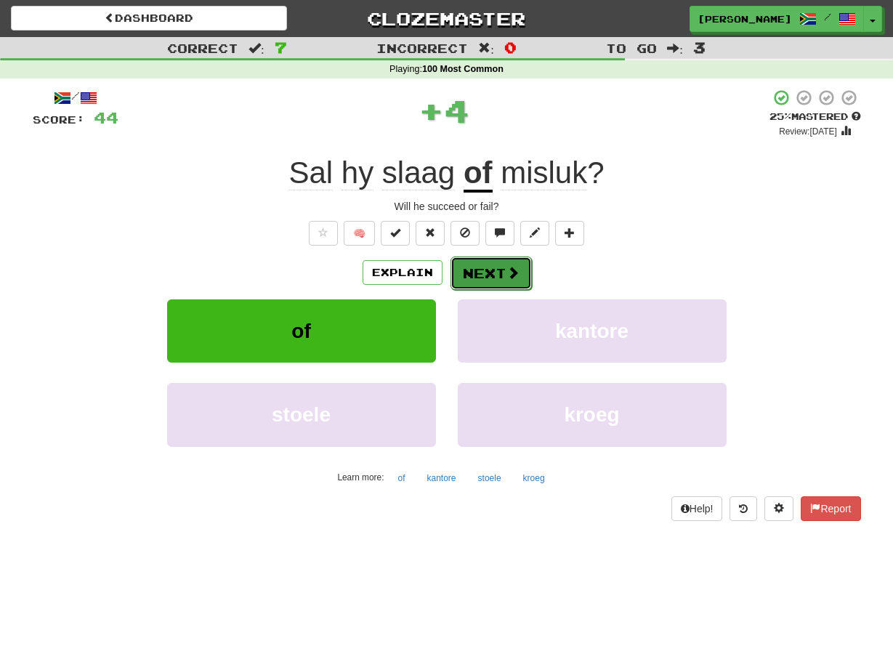
click at [456, 269] on button "Next" at bounding box center [491, 273] width 81 height 33
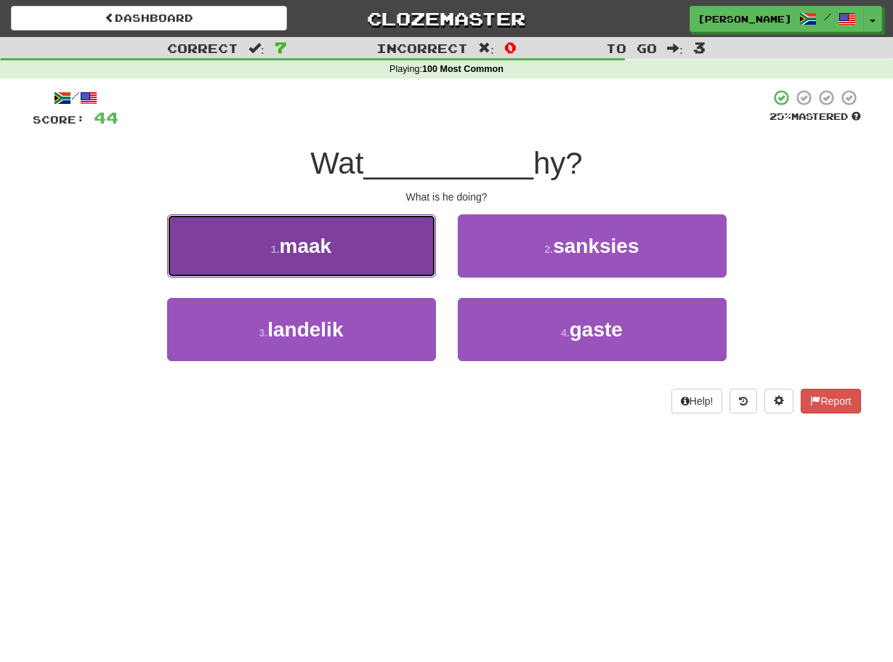
click at [422, 251] on button "1 . maak" at bounding box center [301, 245] width 269 height 63
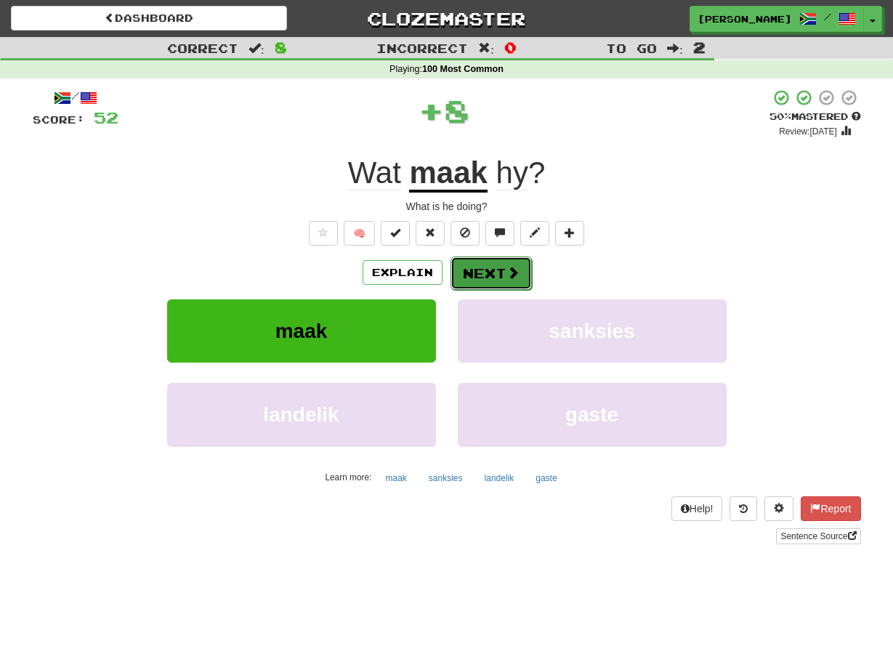
click at [460, 270] on button "Next" at bounding box center [491, 273] width 81 height 33
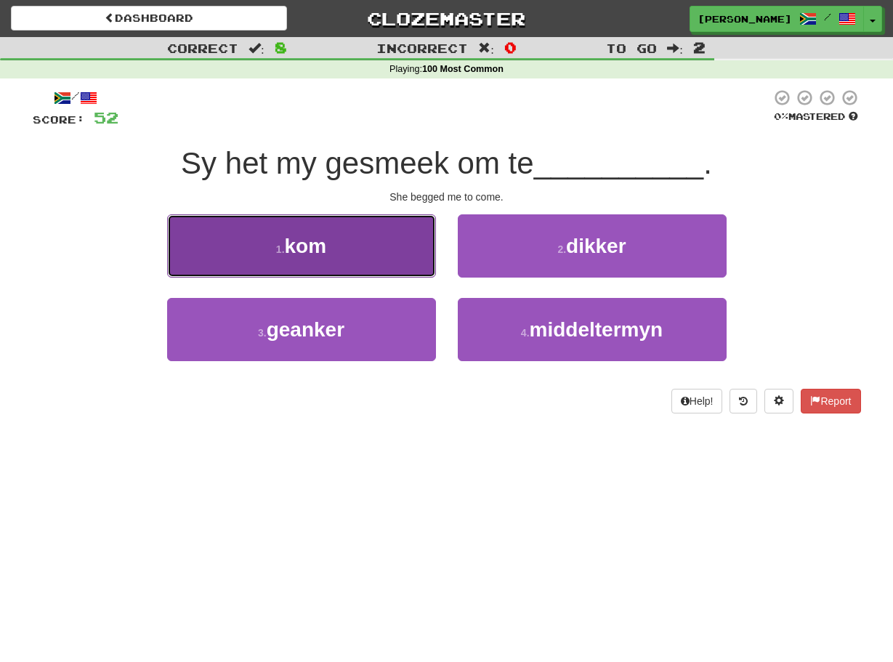
click at [426, 268] on button "1 . kom" at bounding box center [301, 245] width 269 height 63
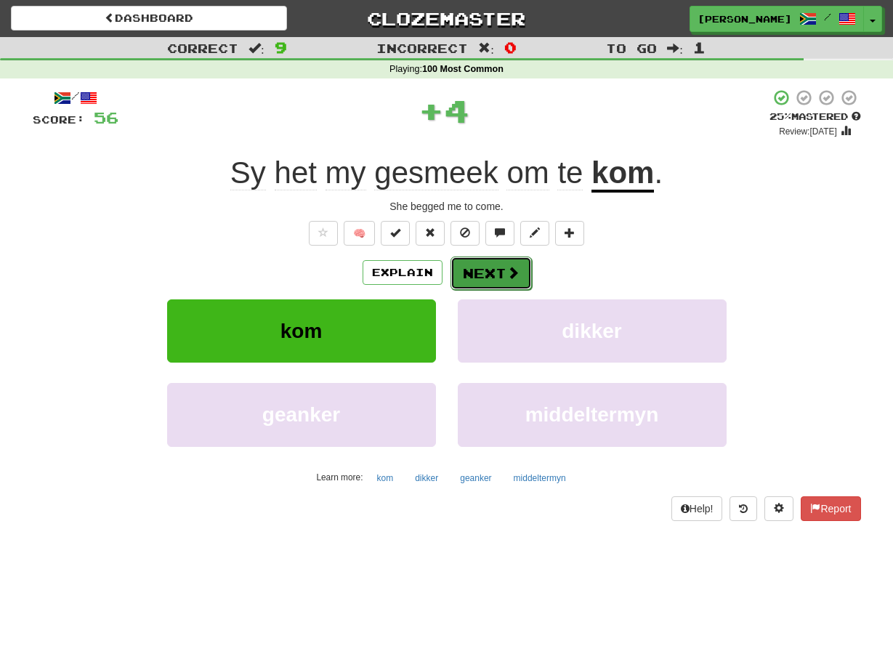
click at [463, 269] on button "Next" at bounding box center [491, 273] width 81 height 33
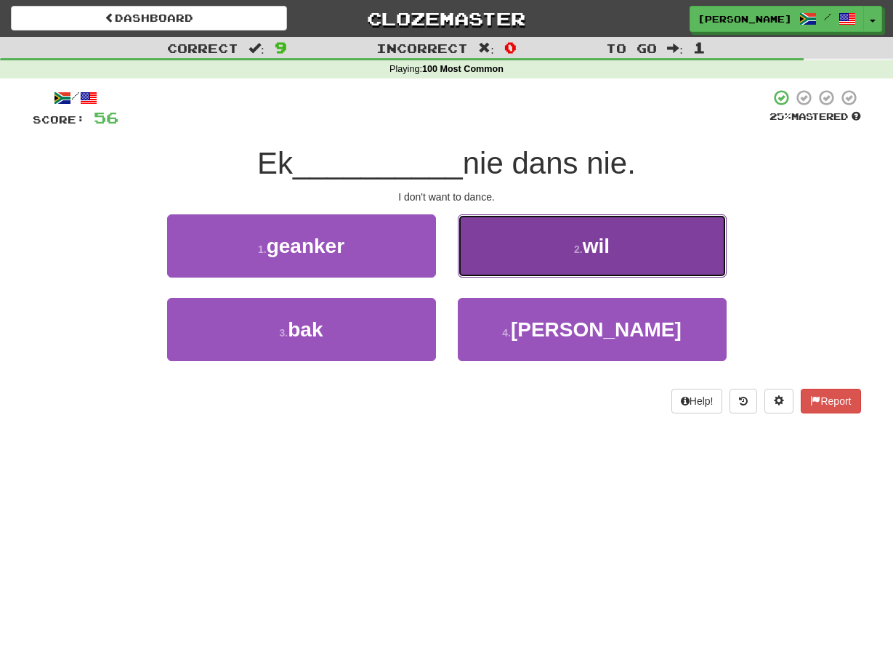
click at [470, 264] on button "2 . wil" at bounding box center [592, 245] width 269 height 63
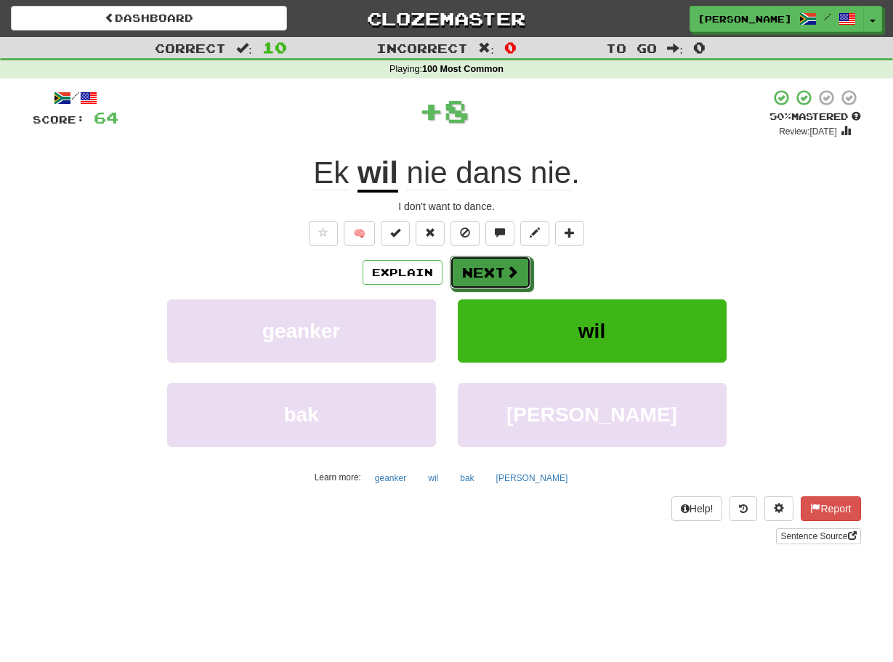
click at [470, 264] on button "Next" at bounding box center [490, 272] width 81 height 33
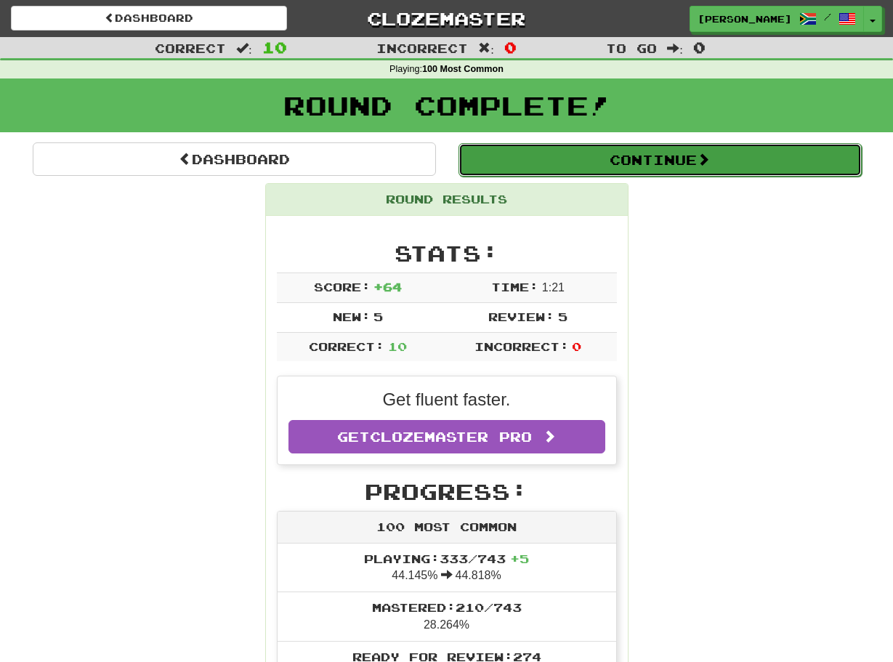
click at [529, 167] on button "Continue" at bounding box center [660, 159] width 403 height 33
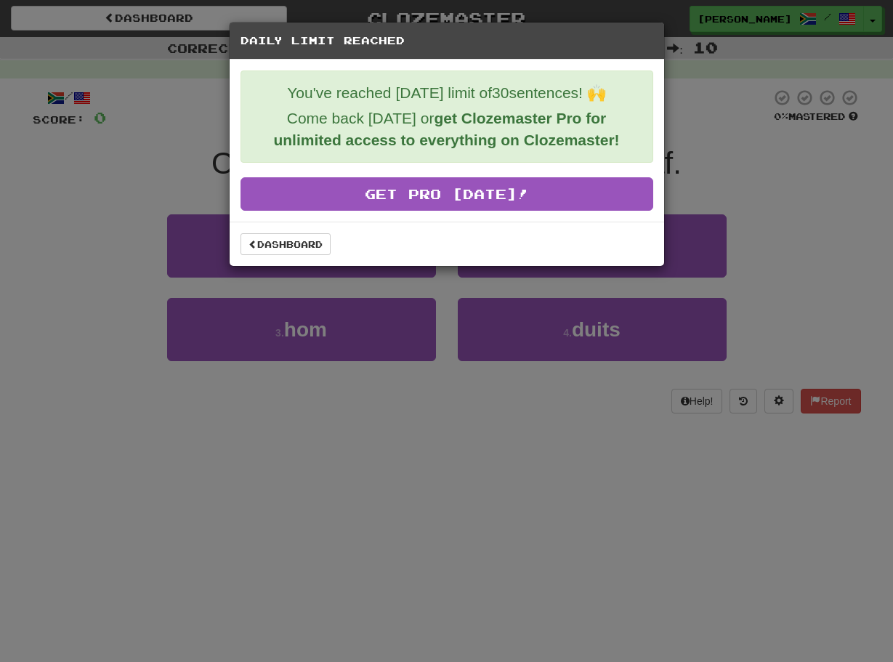
click at [83, 279] on div "Daily Limit Reached You've reached today's limit of 30 sentences! 🙌 Come back t…" at bounding box center [446, 331] width 893 height 662
click at [277, 244] on link "Dashboard" at bounding box center [286, 244] width 90 height 22
